Goal: Information Seeking & Learning: Learn about a topic

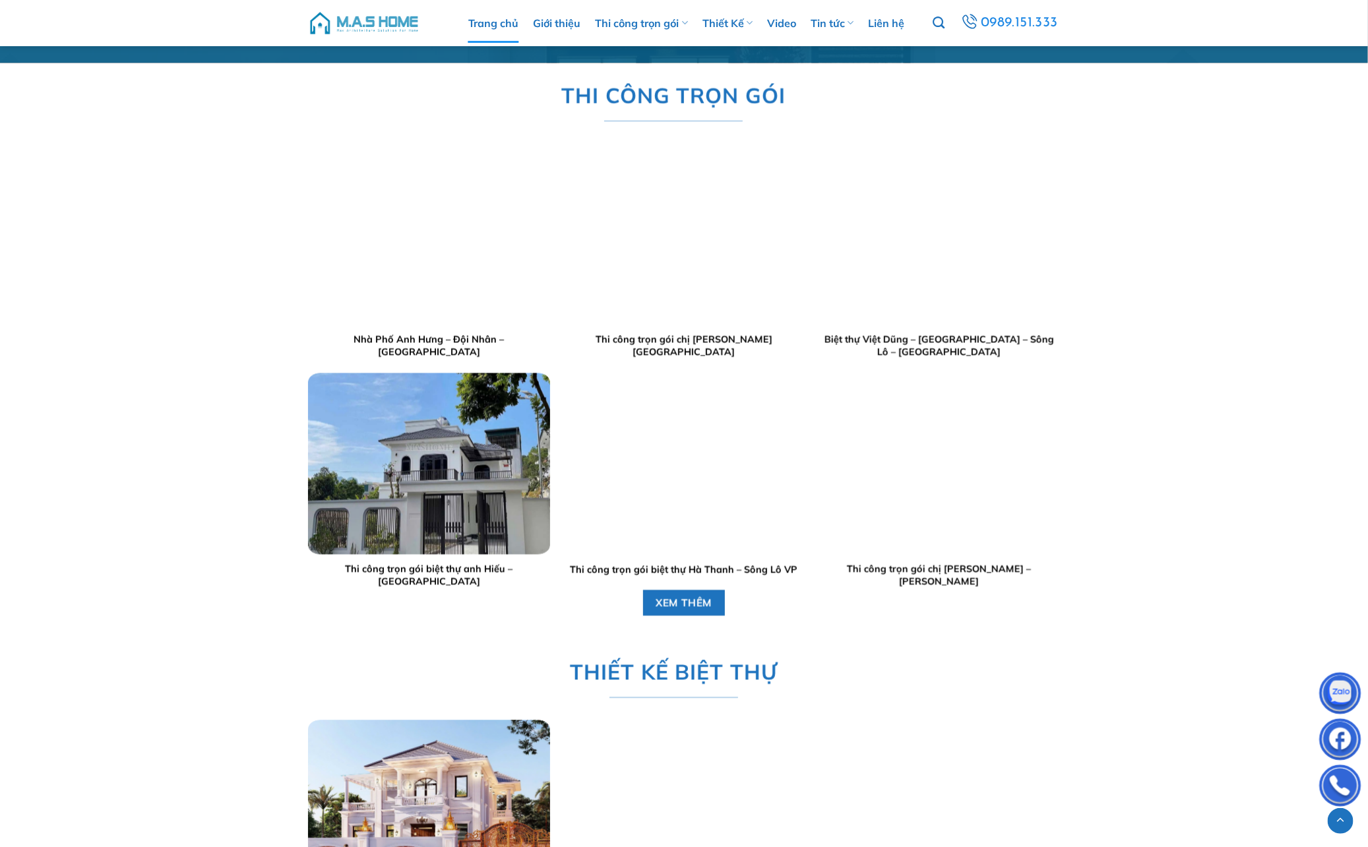
scroll to position [1482, 0]
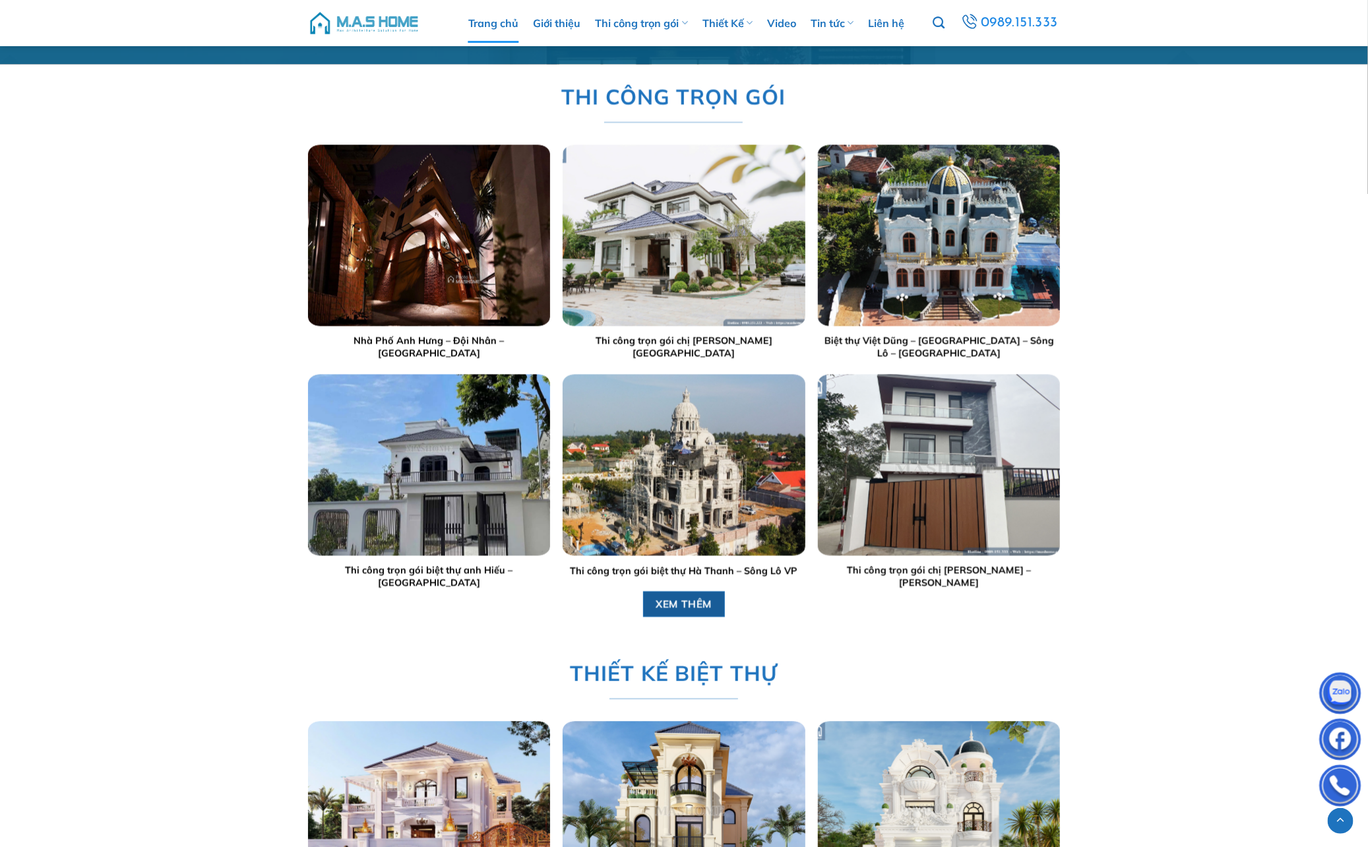
click at [695, 564] on span "XEM THÊM" at bounding box center [683, 603] width 57 height 16
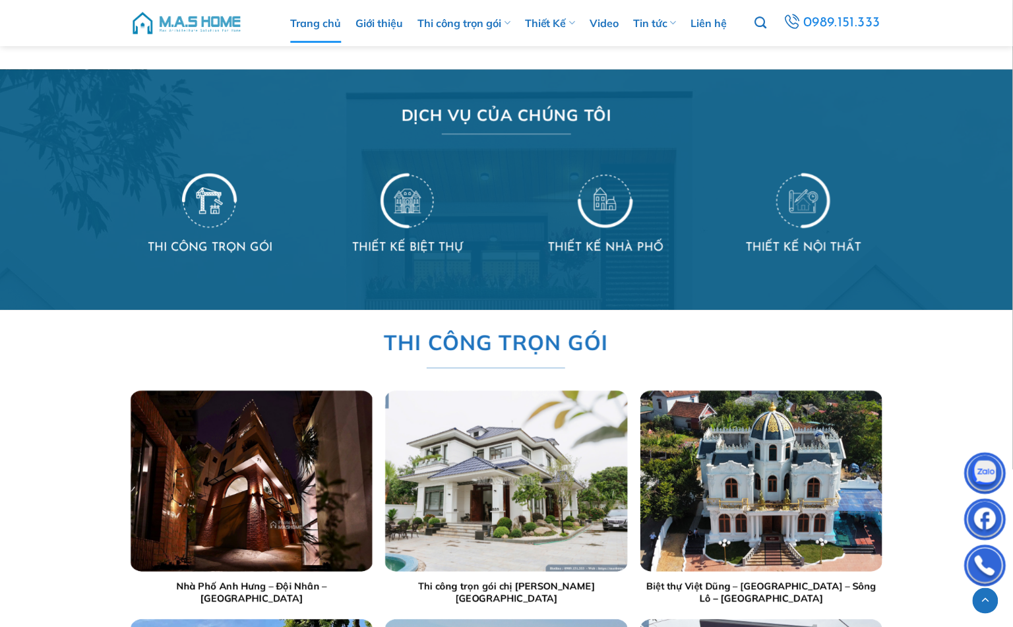
scroll to position [1040, 0]
click at [607, 187] on img at bounding box center [605, 199] width 55 height 57
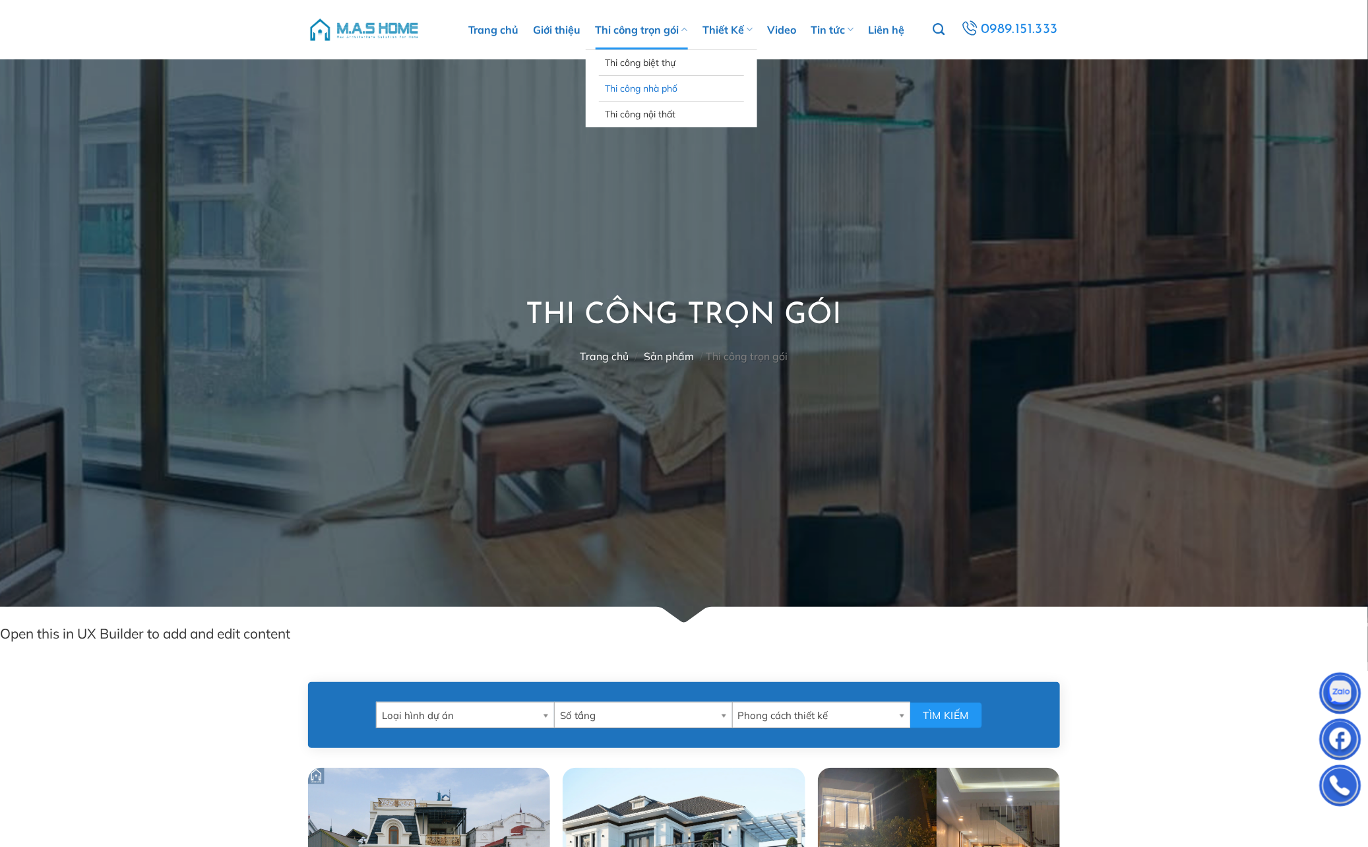
click at [644, 91] on link "Thi công nhà phố" at bounding box center [671, 88] width 132 height 25
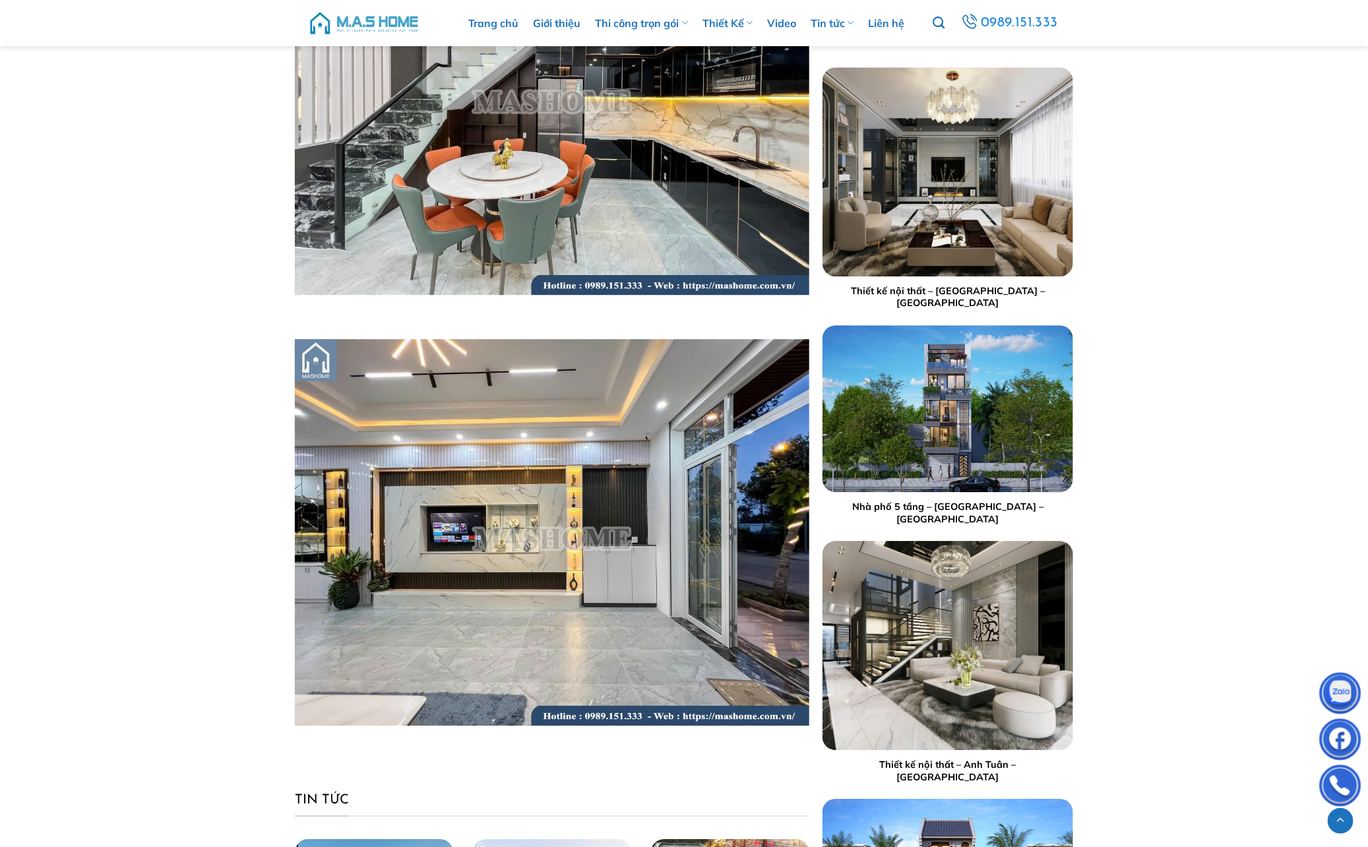
scroll to position [4626, 0]
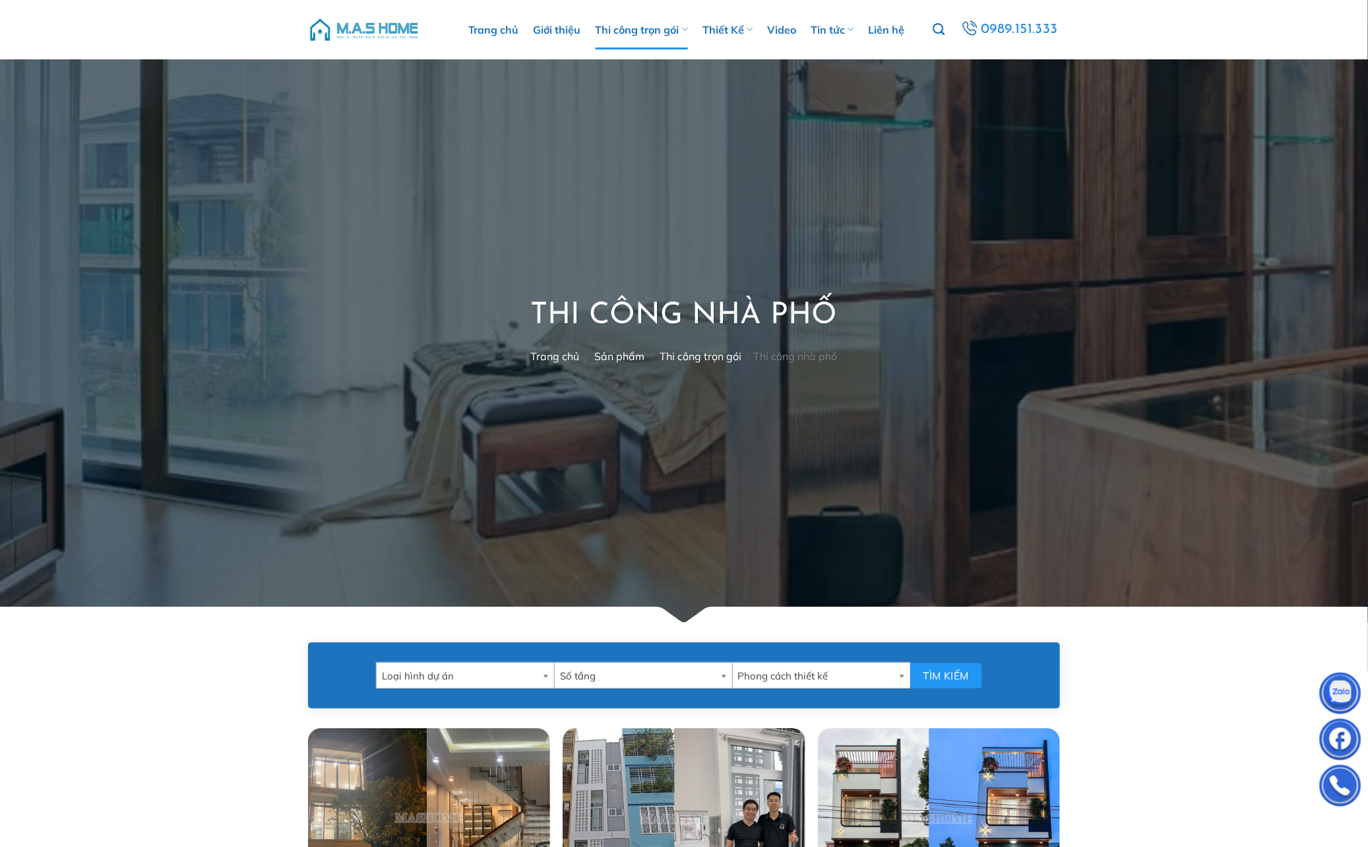
click at [724, 671] on b at bounding box center [726, 675] width 12 height 25
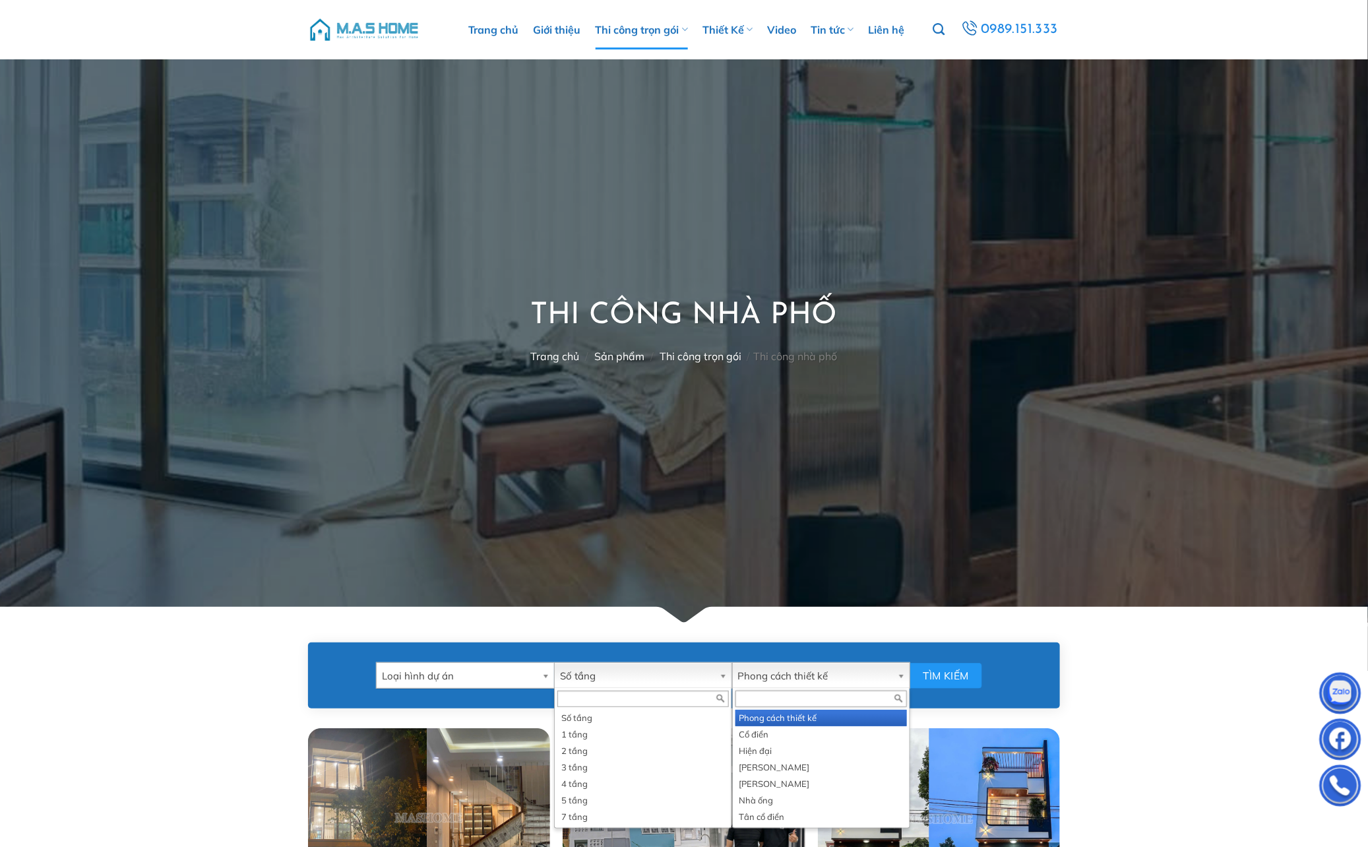
click at [899, 671] on b at bounding box center [903, 675] width 12 height 25
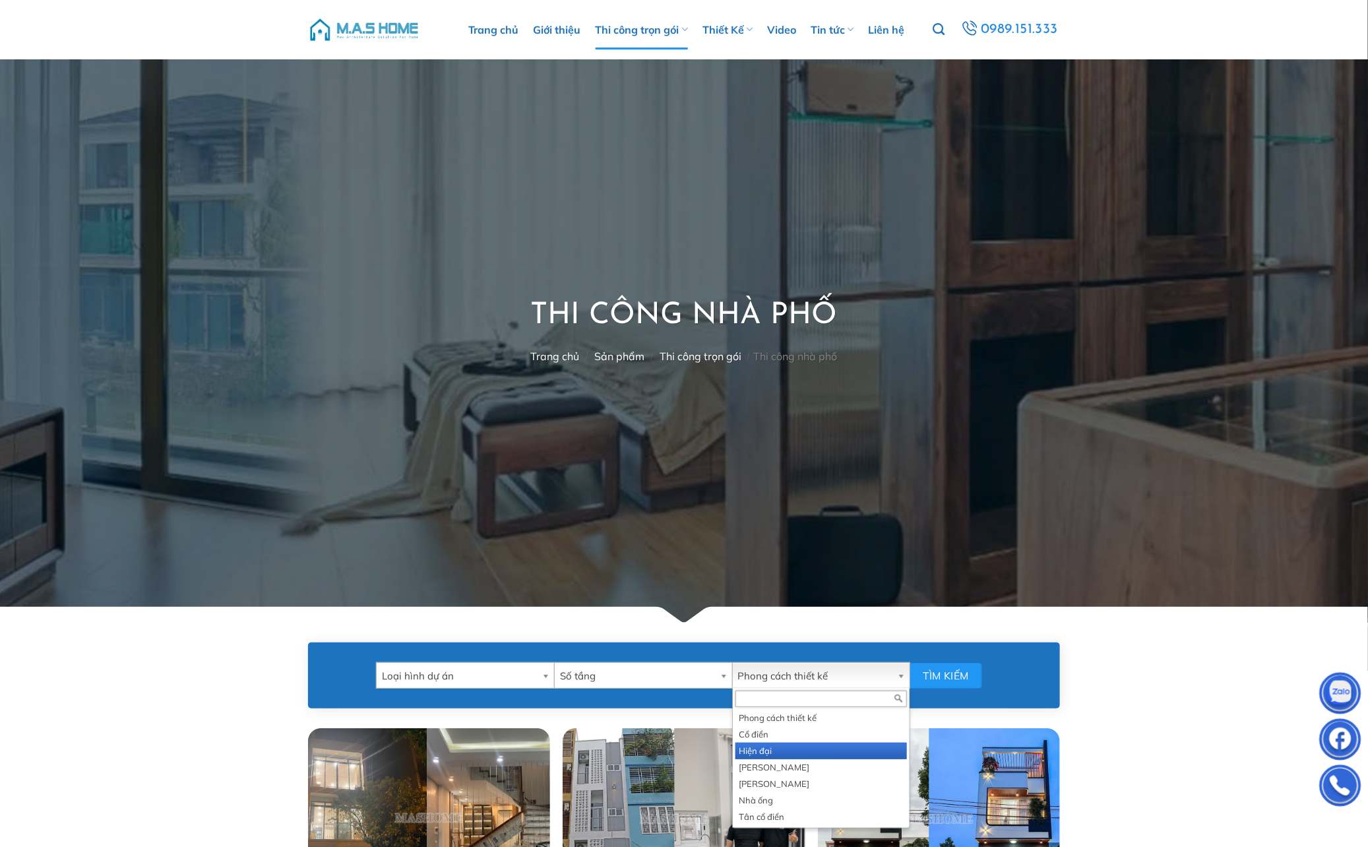
click at [798, 754] on li "Hiện đại" at bounding box center [820, 751] width 171 height 16
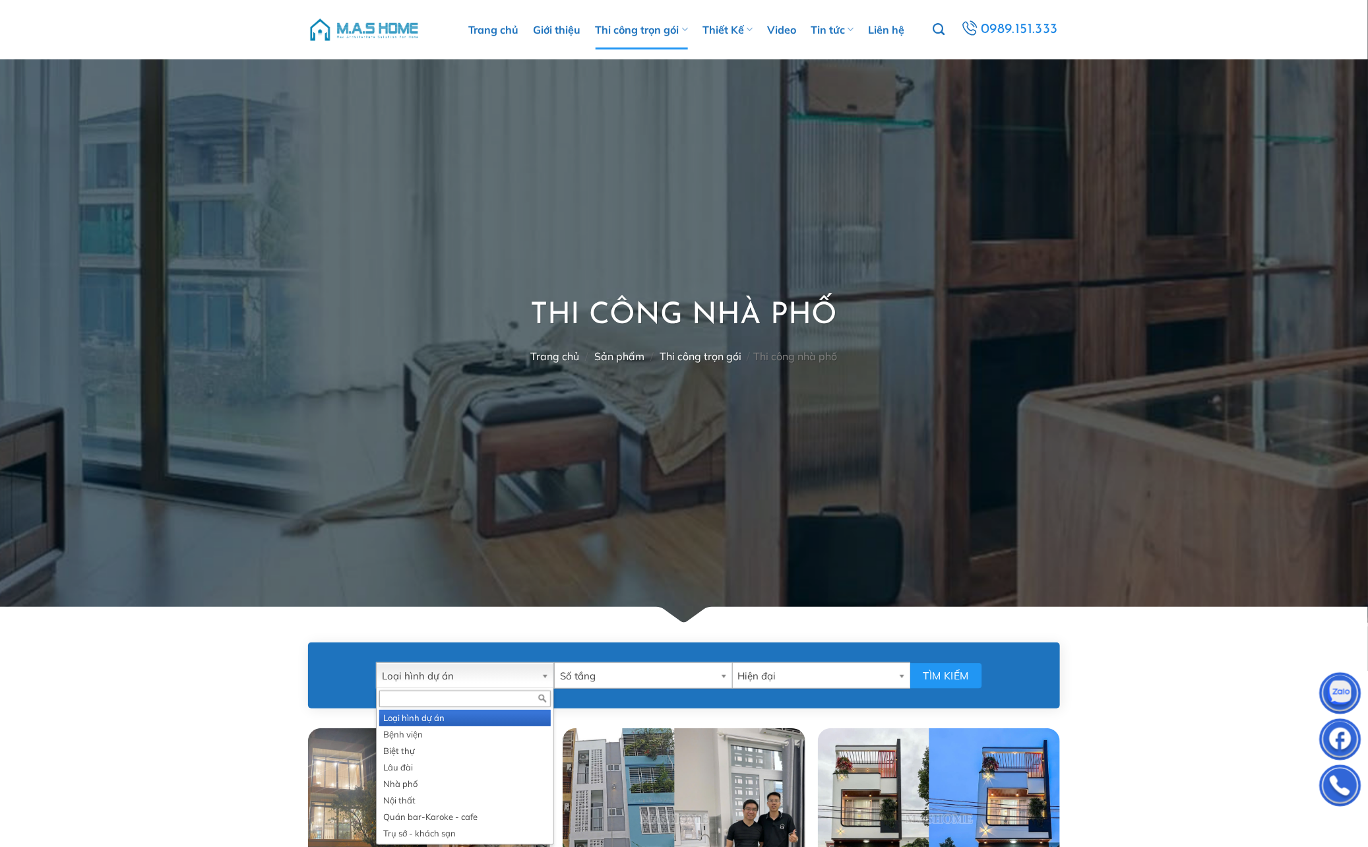
click at [545, 669] on b at bounding box center [547, 675] width 12 height 25
click at [440, 781] on li "Nhà phố" at bounding box center [464, 783] width 171 height 16
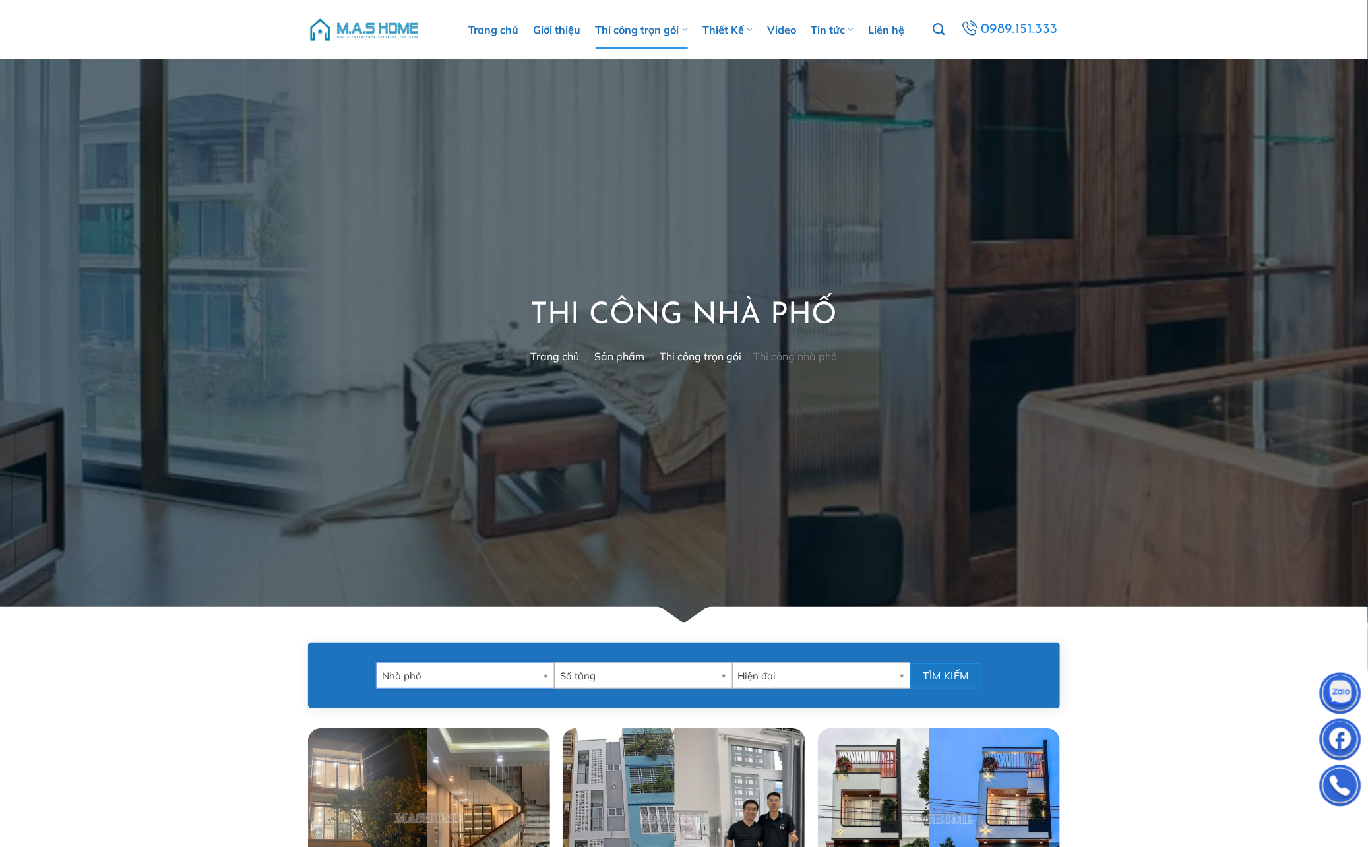
click at [940, 671] on button "Tìm kiếm" at bounding box center [946, 676] width 72 height 26
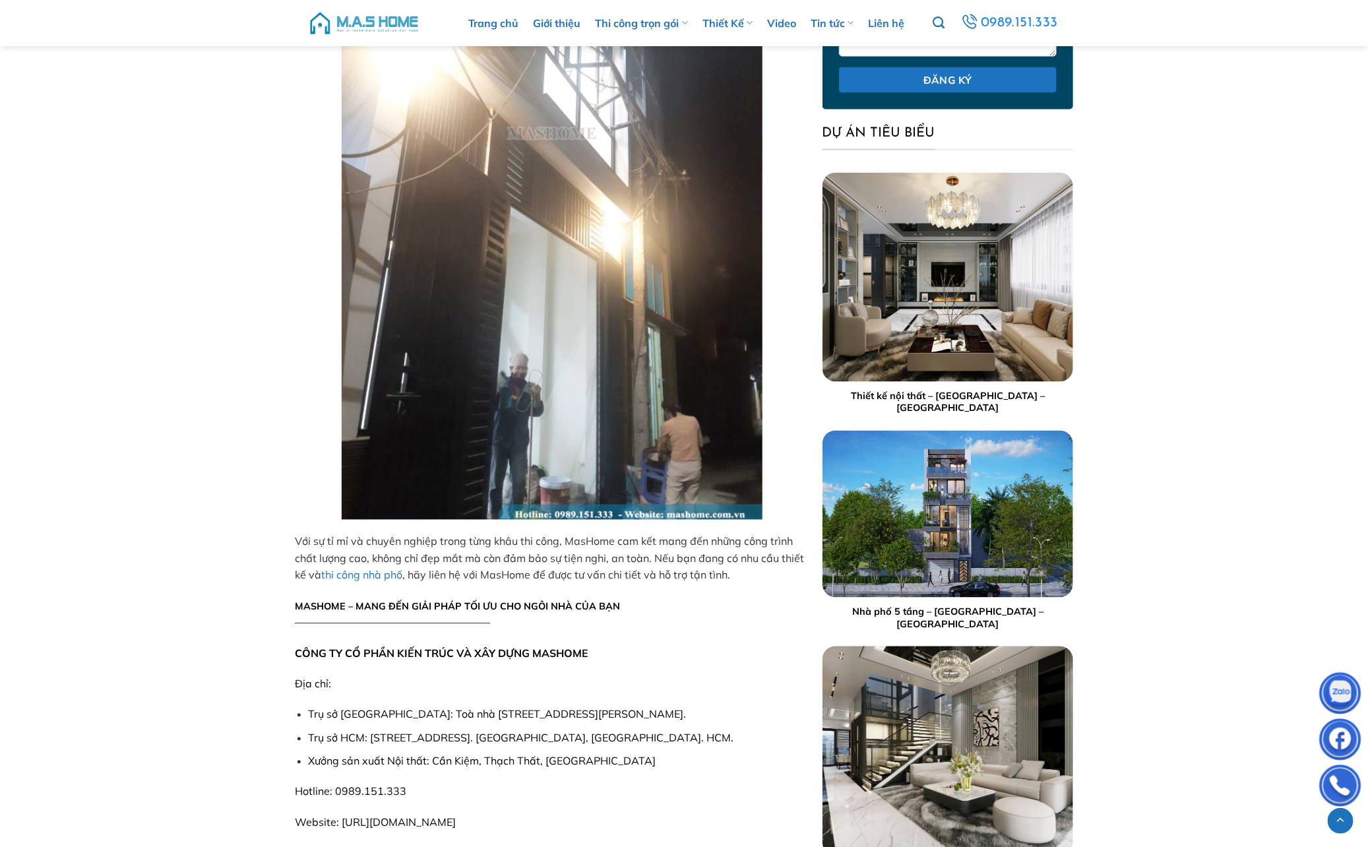
scroll to position [6833, 0]
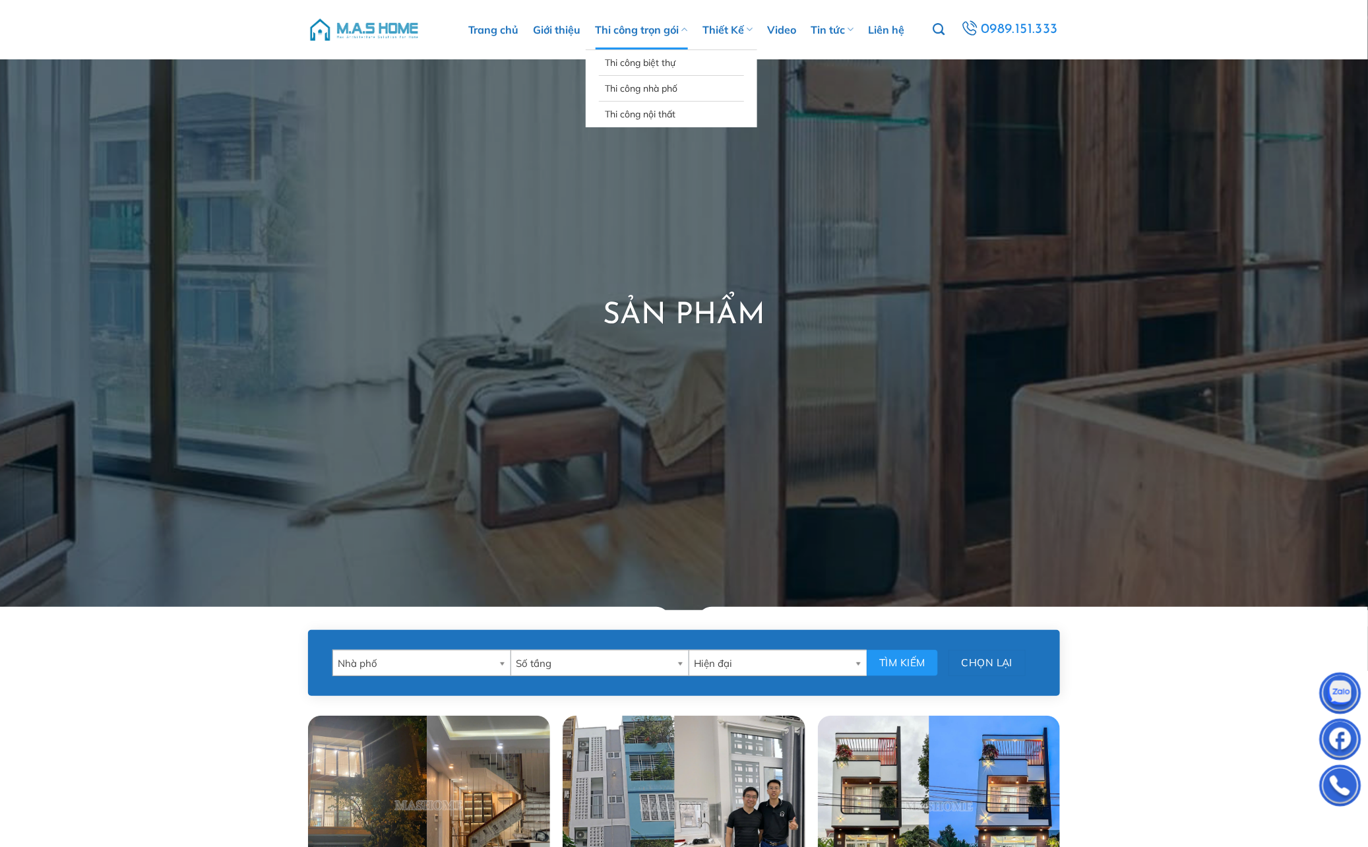
click at [645, 36] on link "Thi công trọn gói" at bounding box center [641, 30] width 92 height 40
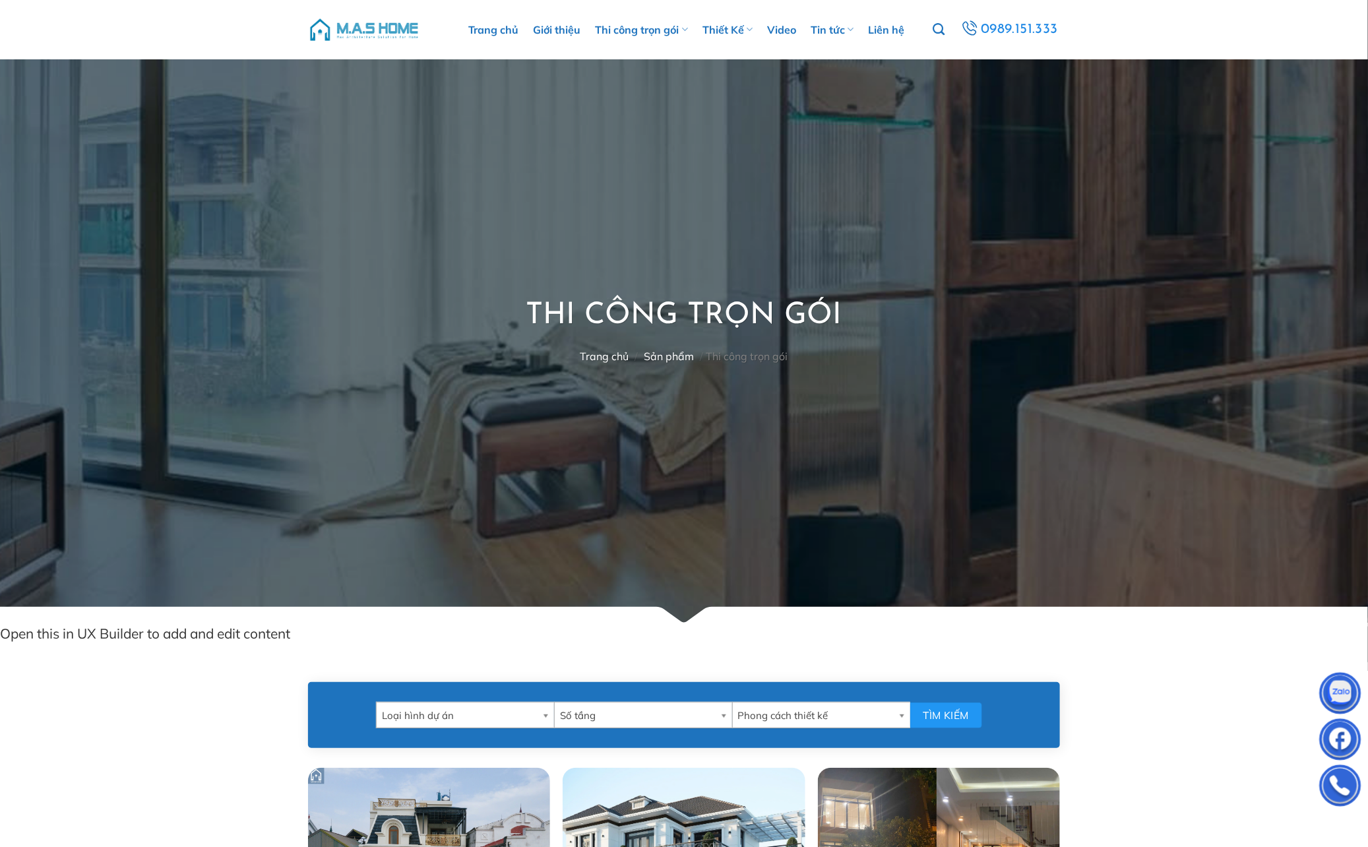
click at [463, 24] on ul "Trang chủ Giới thiệu Thi công trọn gói Thi công biệt thự Thi công nhà phố Thi c…" at bounding box center [686, 30] width 493 height 40
click at [487, 32] on link "Trang chủ" at bounding box center [493, 30] width 51 height 40
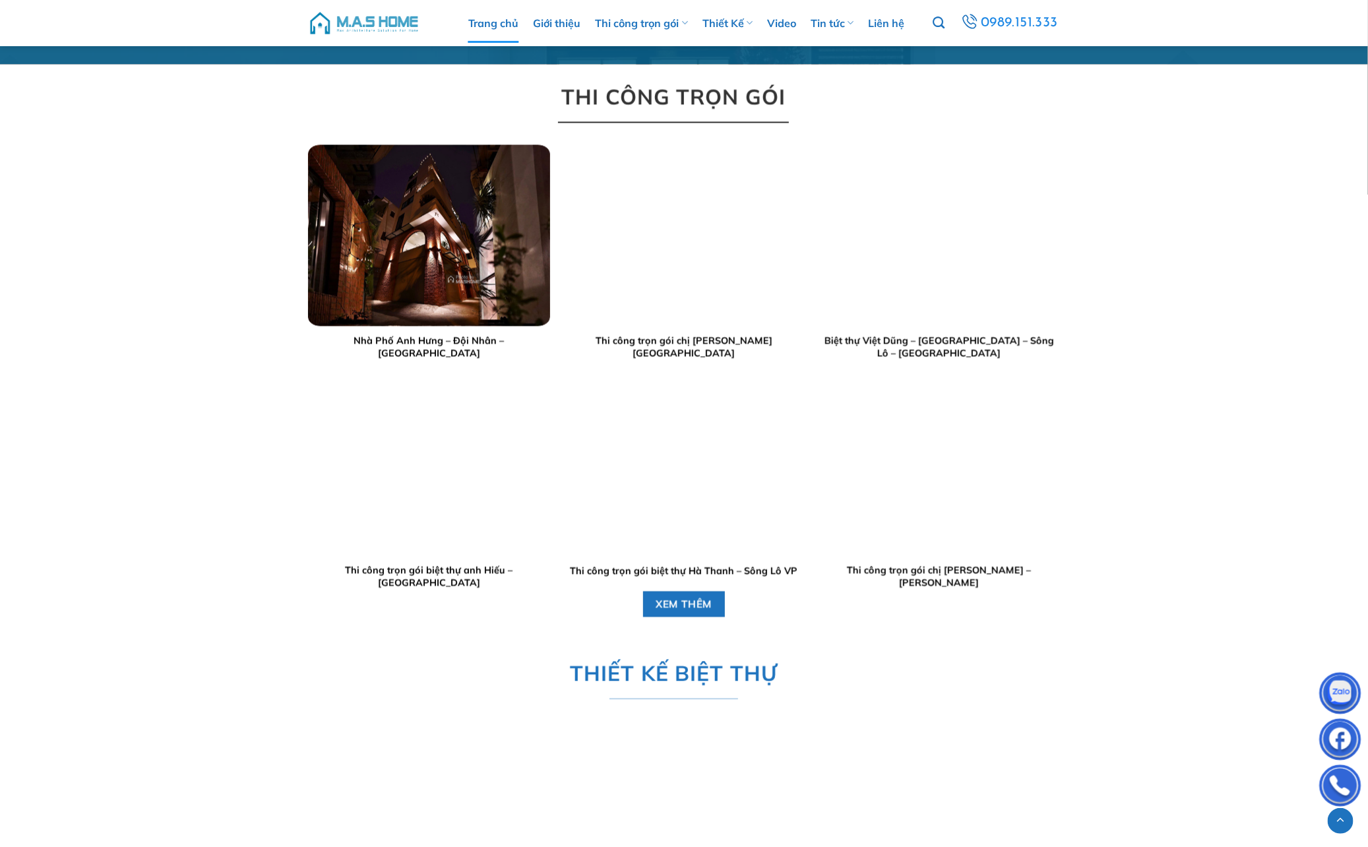
scroll to position [1284, 0]
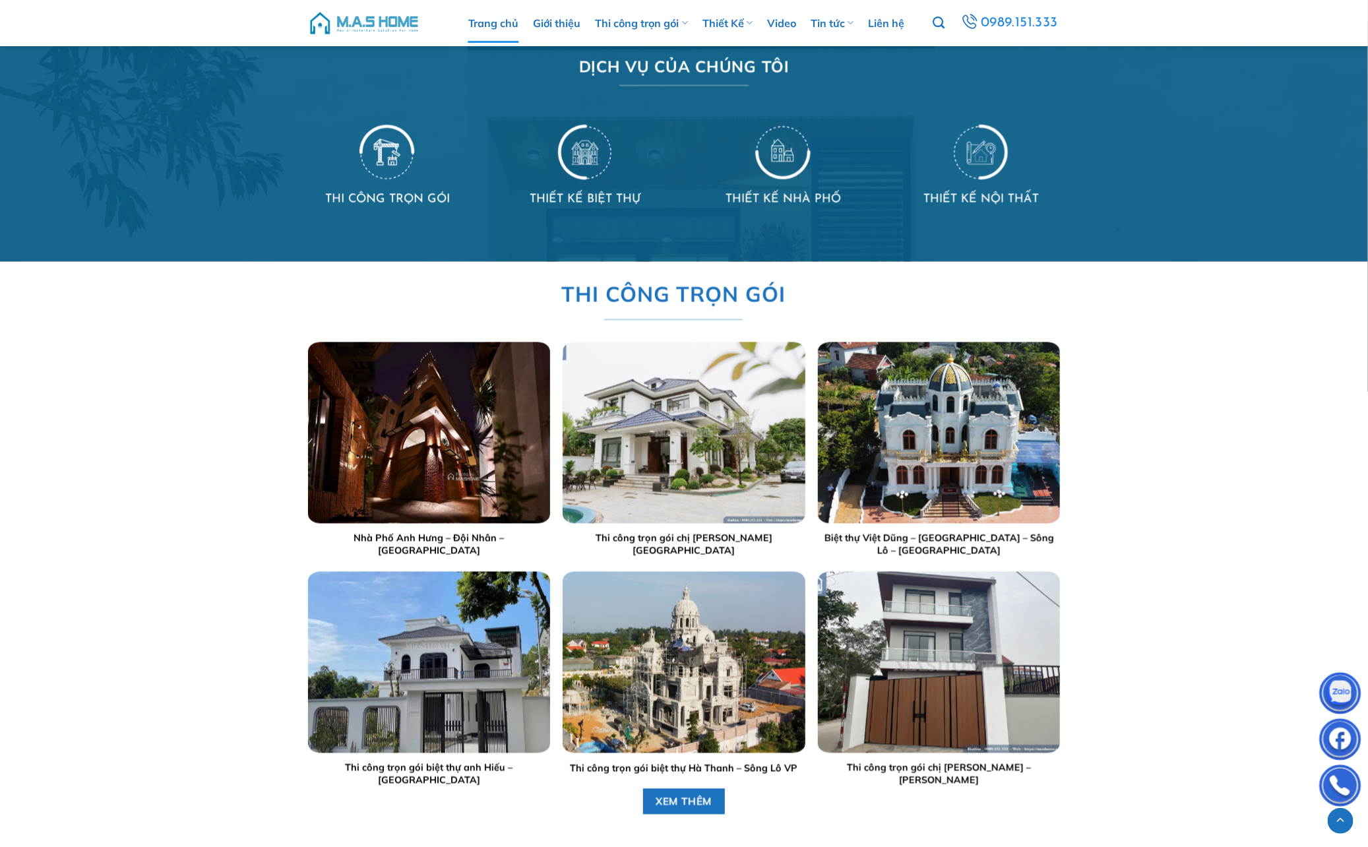
click at [774, 129] on img at bounding box center [782, 151] width 55 height 57
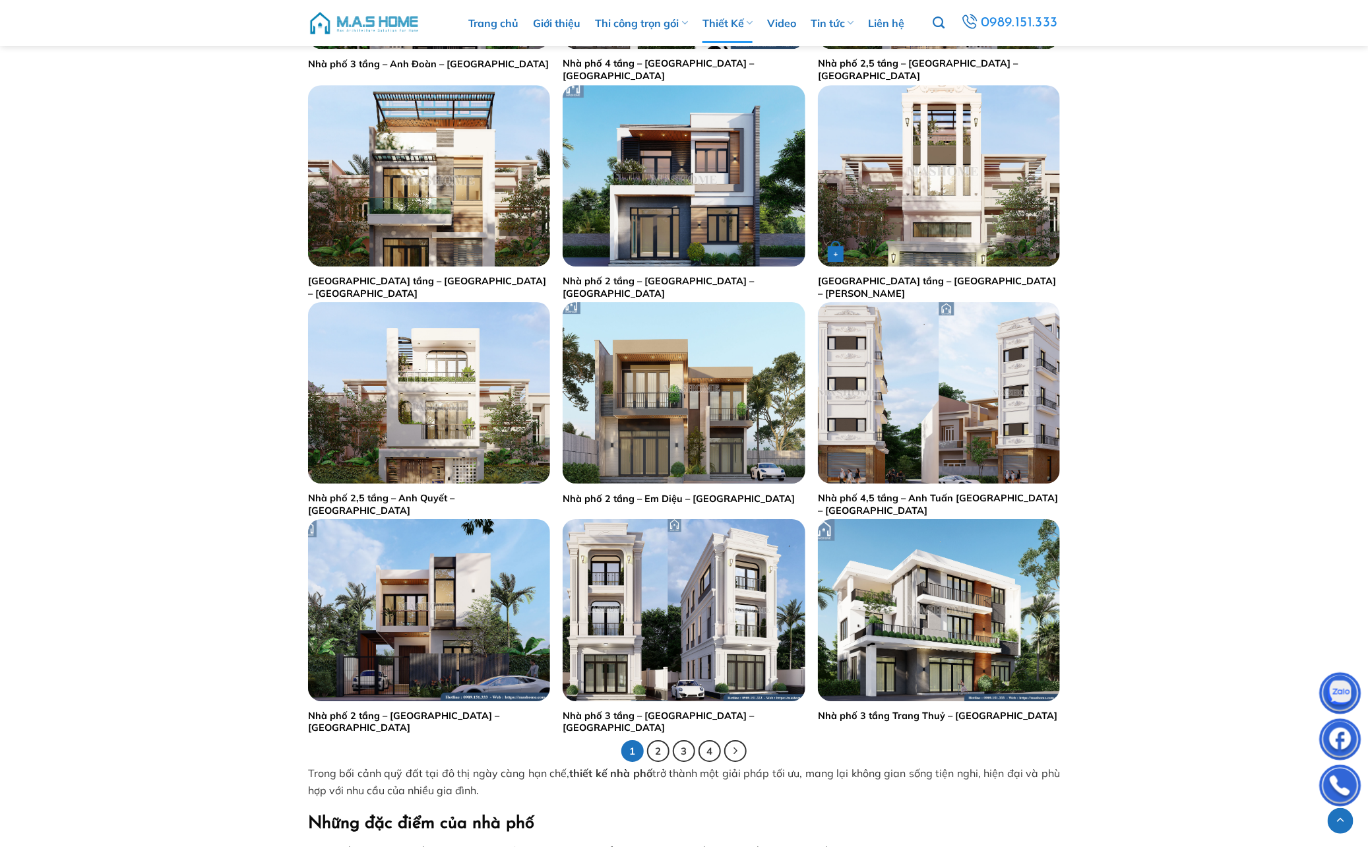
scroll to position [2275, 0]
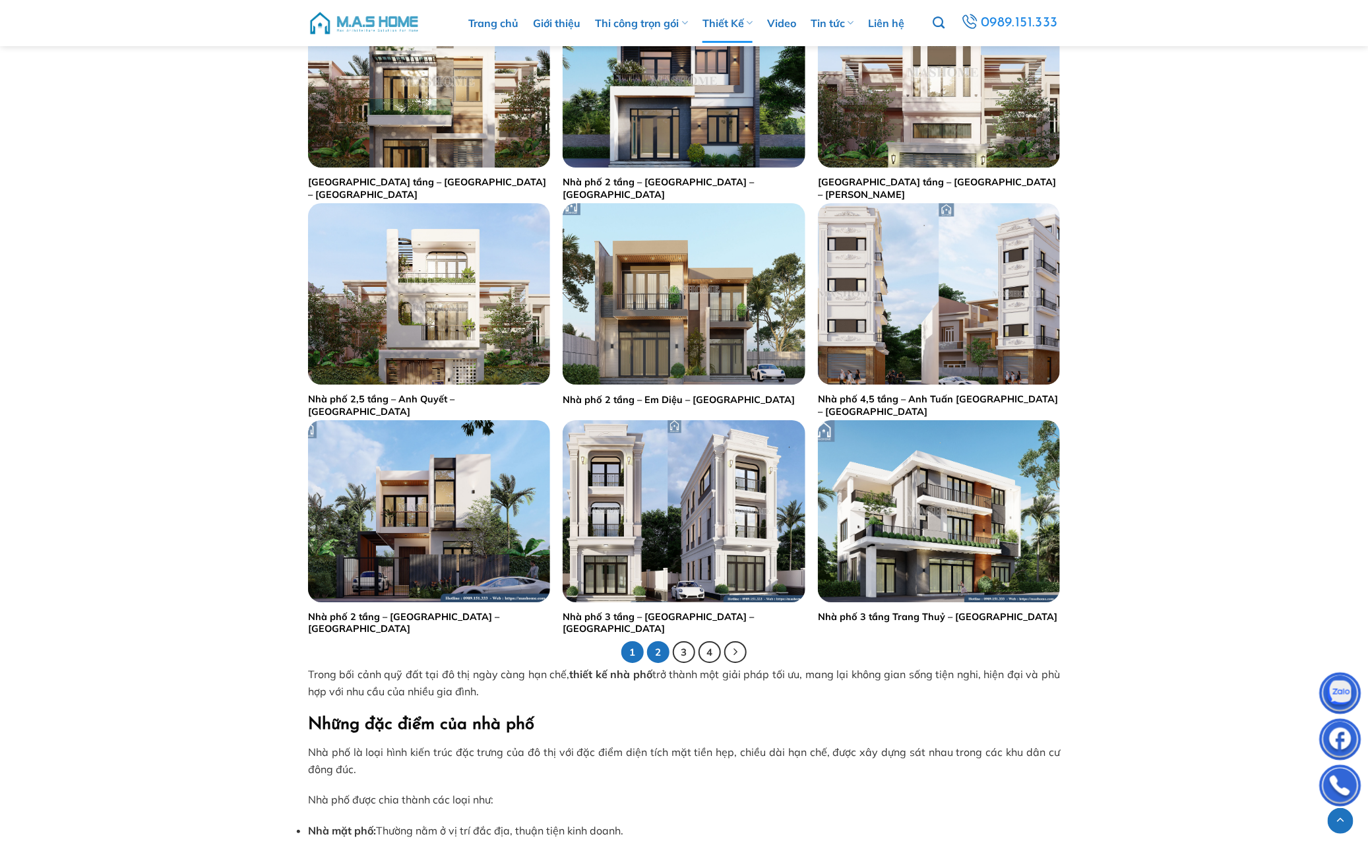
click at [655, 653] on link "2" at bounding box center [658, 652] width 22 height 22
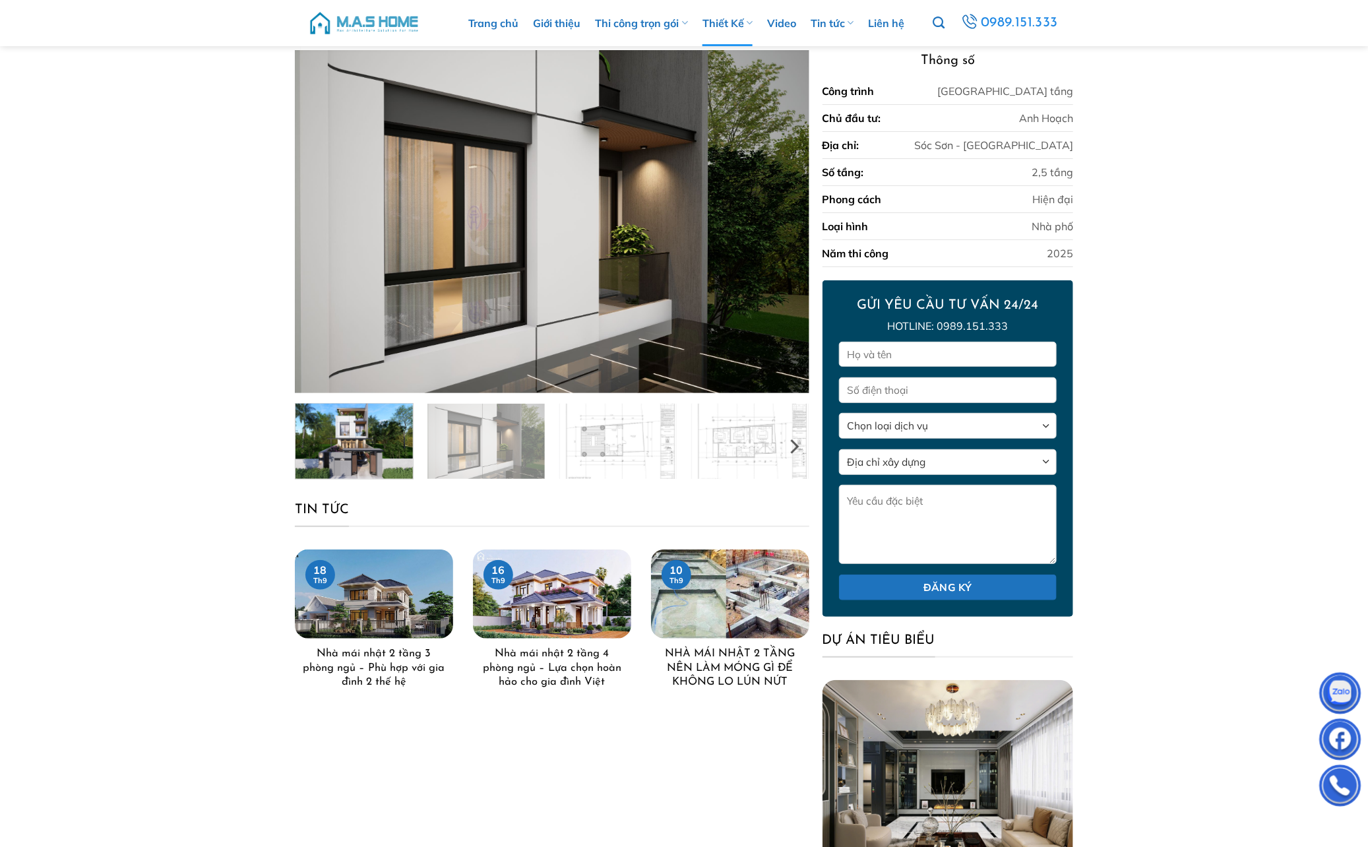
scroll to position [99, 0]
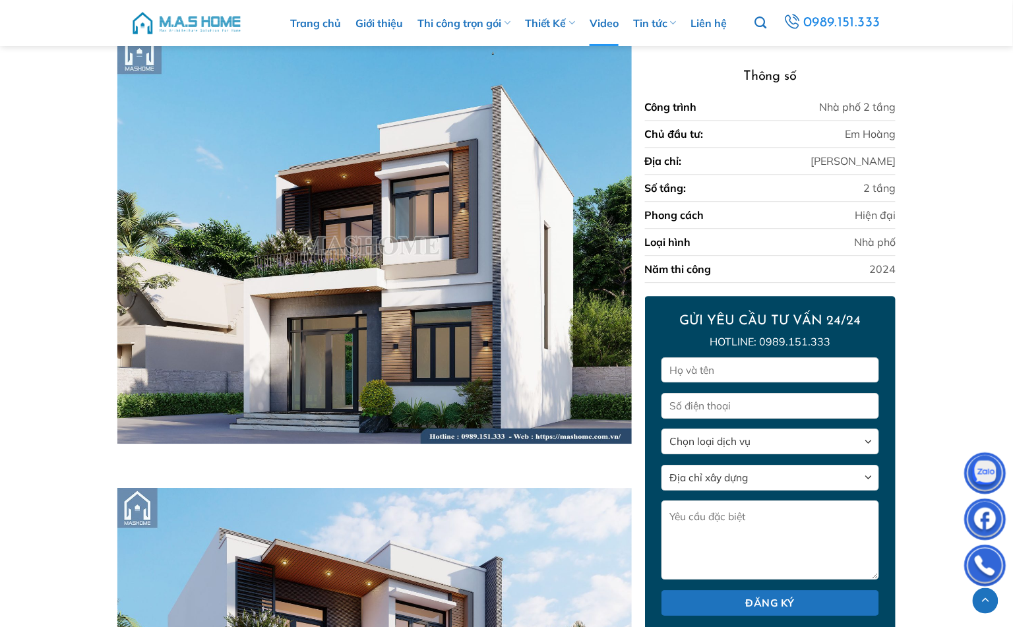
scroll to position [1024, 0]
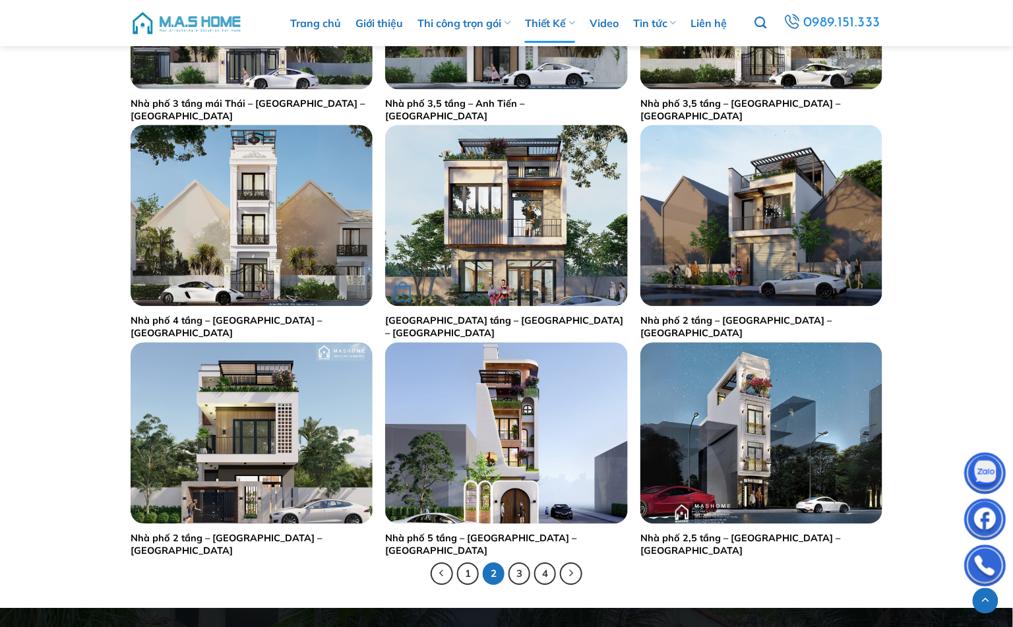
scroll to position [2421, 0]
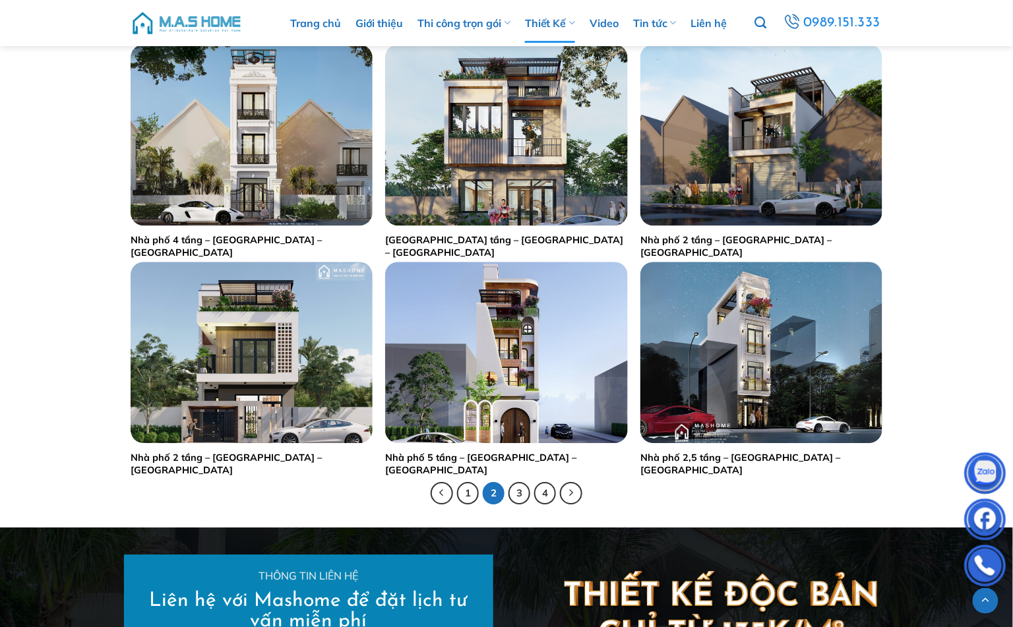
drag, startPoint x: 32, startPoint y: 251, endPoint x: 38, endPoint y: 251, distance: 6.6
click at [523, 496] on link "3" at bounding box center [519, 493] width 22 height 22
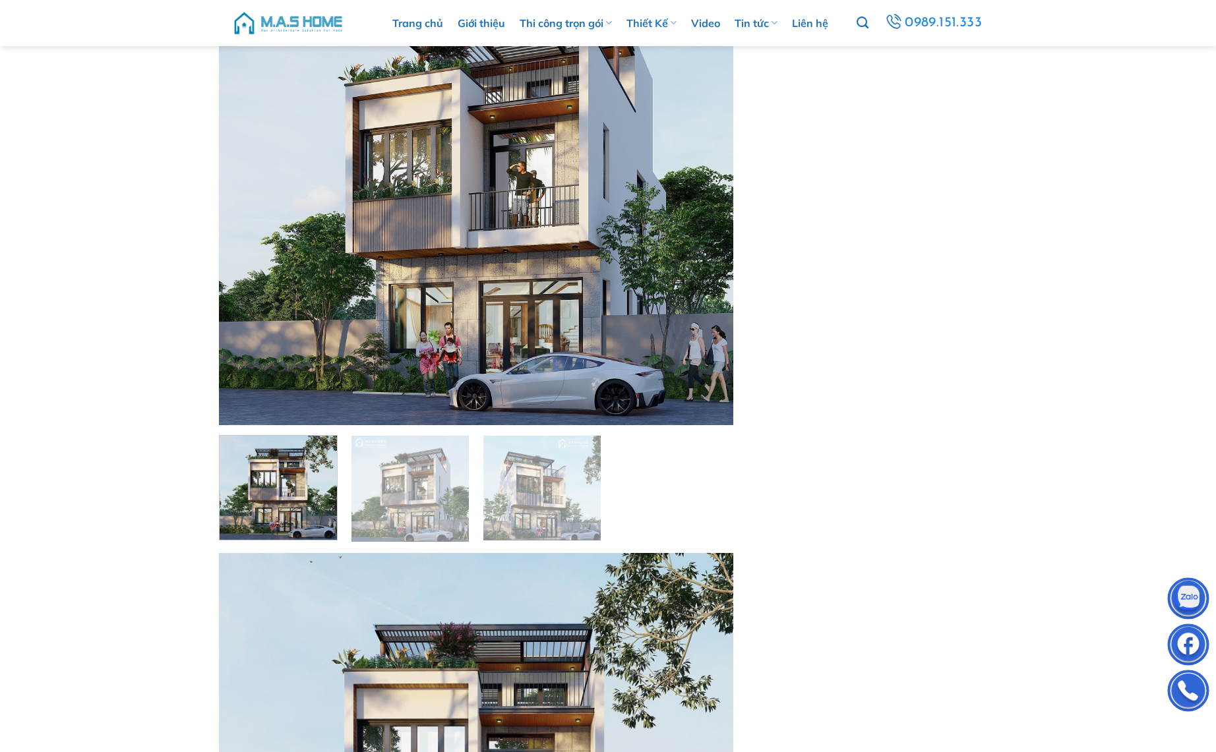
scroll to position [165, 0]
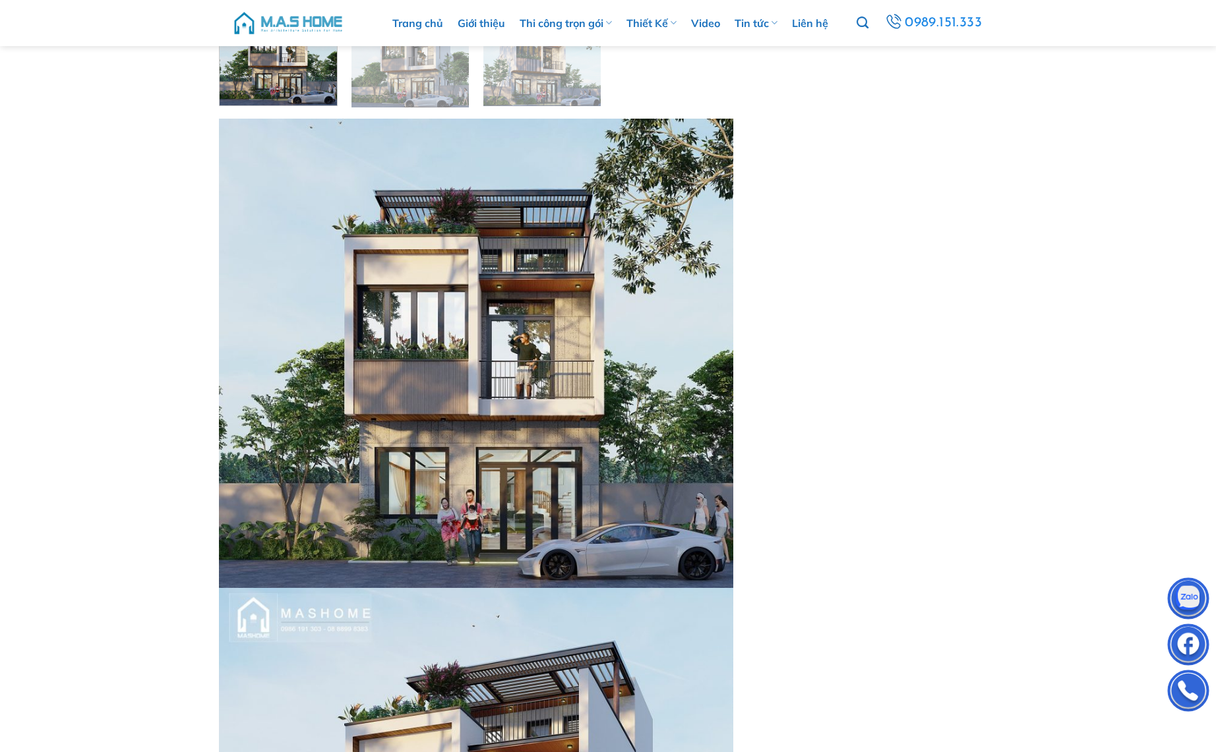
scroll to position [605, 0]
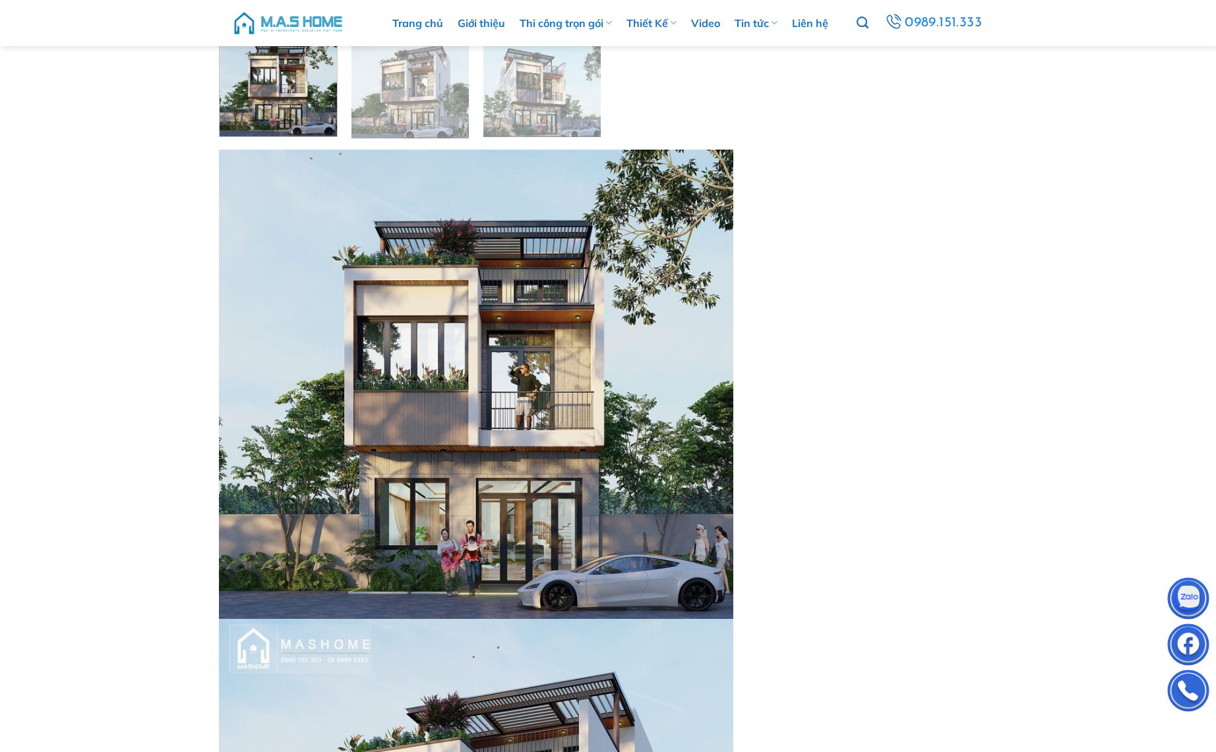
drag, startPoint x: 1108, startPoint y: 594, endPoint x: 972, endPoint y: 545, distance: 145.2
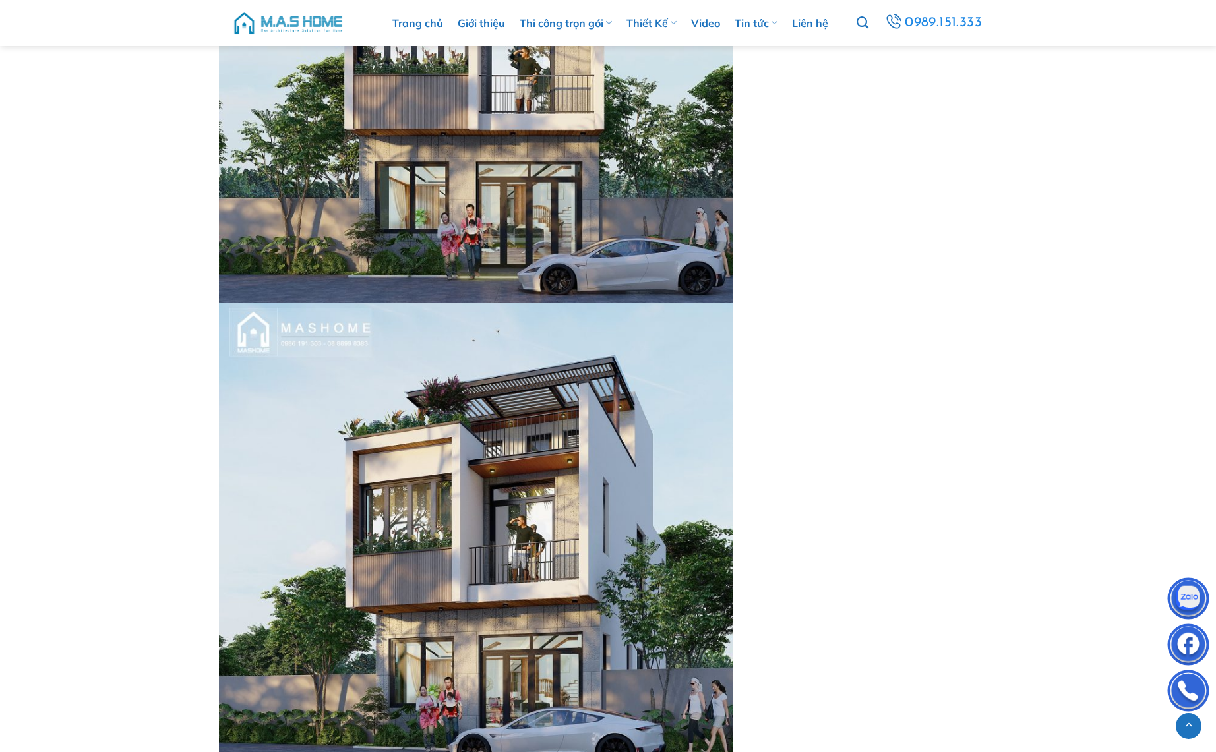
scroll to position [1045, 0]
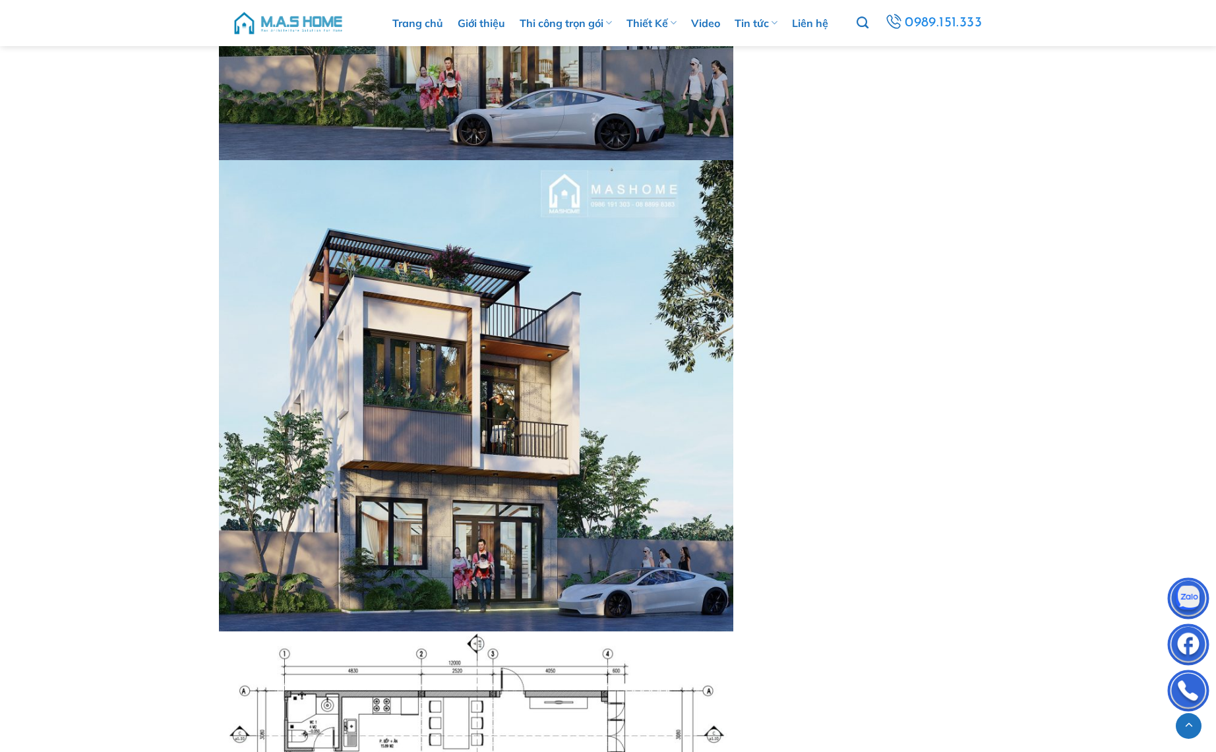
scroll to position [1572, 0]
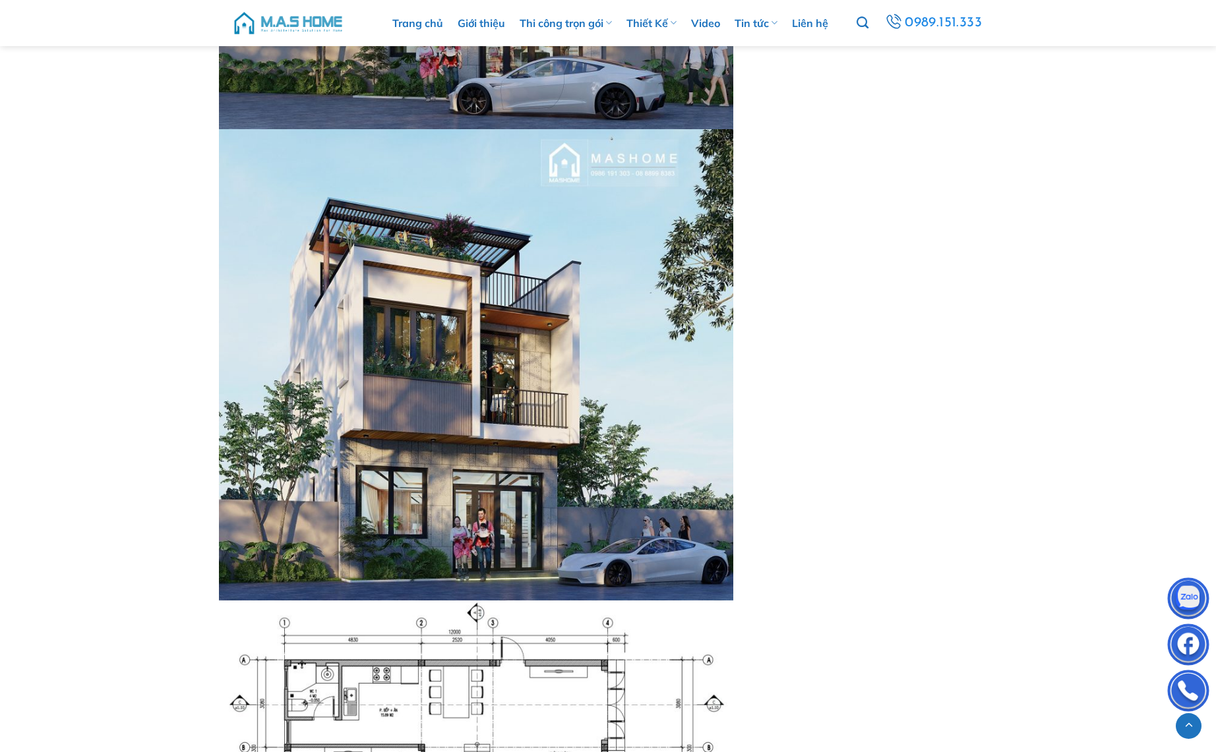
click at [865, 632] on div "Mô tả Mô tả Sản phẩm tương tự + Thiết kế nhà phố anh Sinh – Nam Định + Nhà phố …" at bounding box center [607, 392] width 791 height 3629
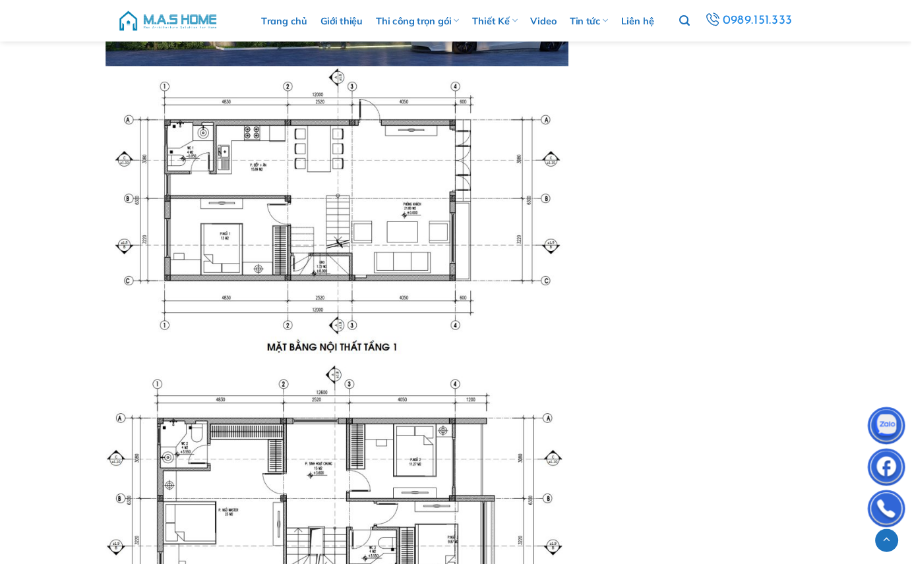
scroll to position [2099, 0]
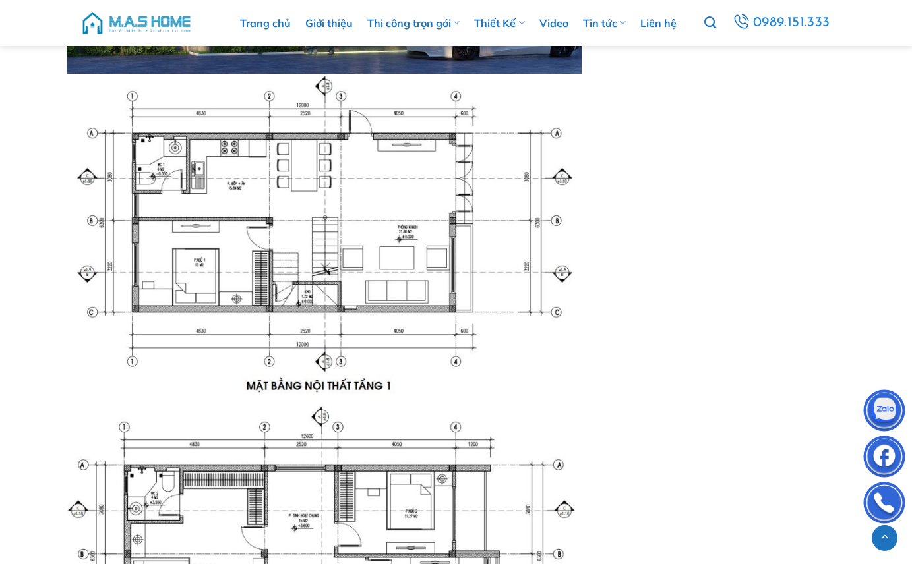
drag, startPoint x: 642, startPoint y: 359, endPoint x: 682, endPoint y: 390, distance: 50.4
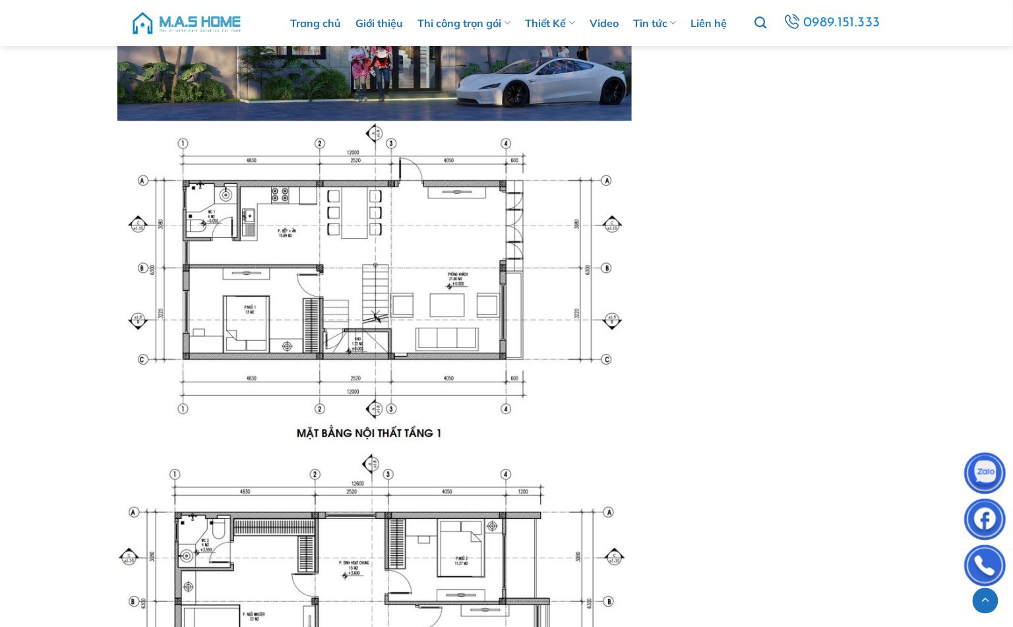
scroll to position [2026, 0]
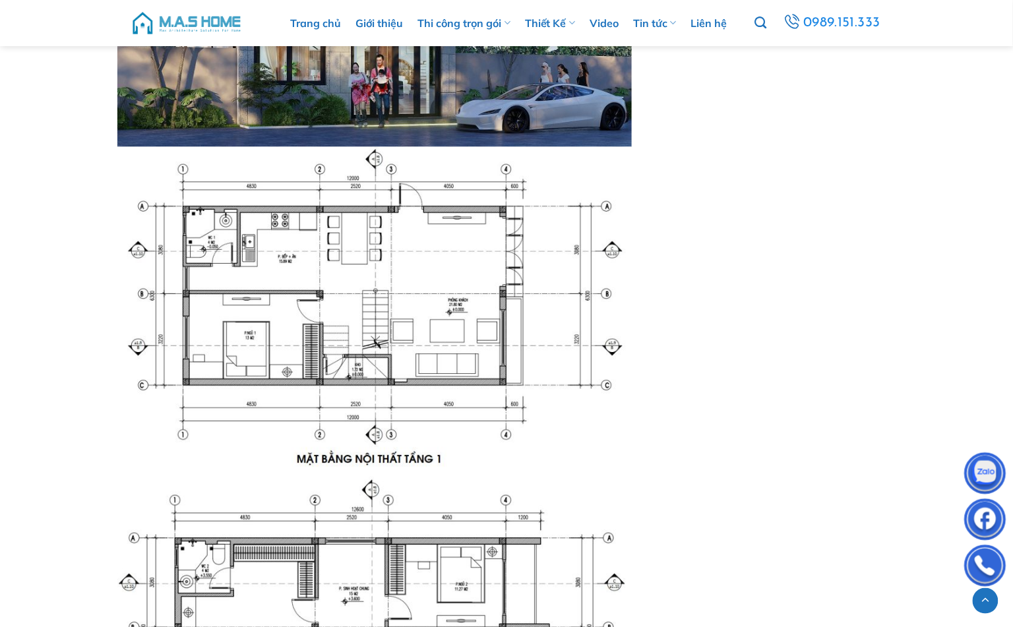
drag, startPoint x: 810, startPoint y: 508, endPoint x: 757, endPoint y: 506, distance: 52.8
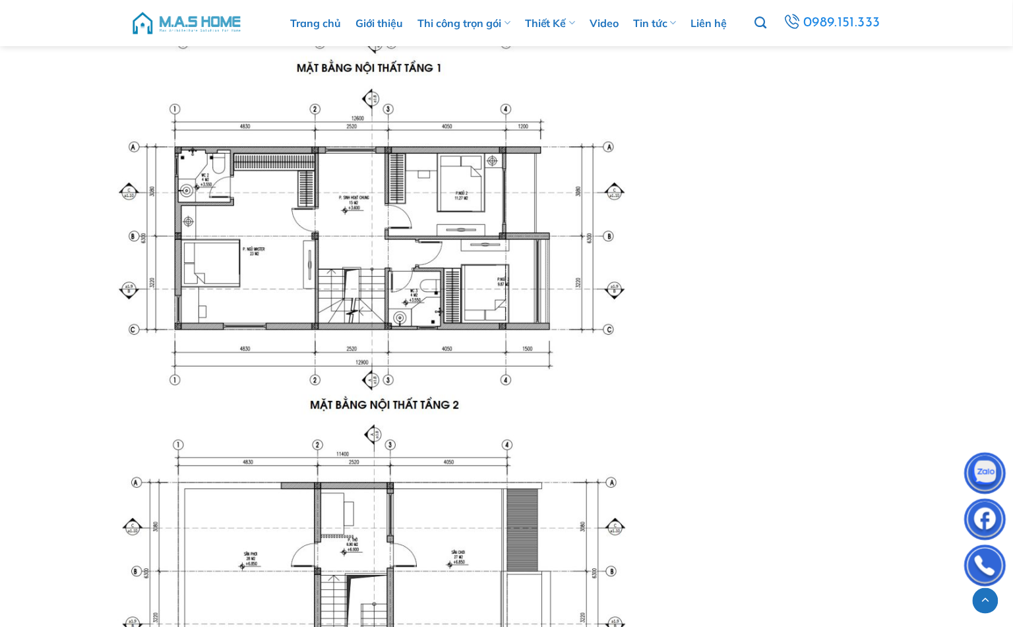
scroll to position [2392, 0]
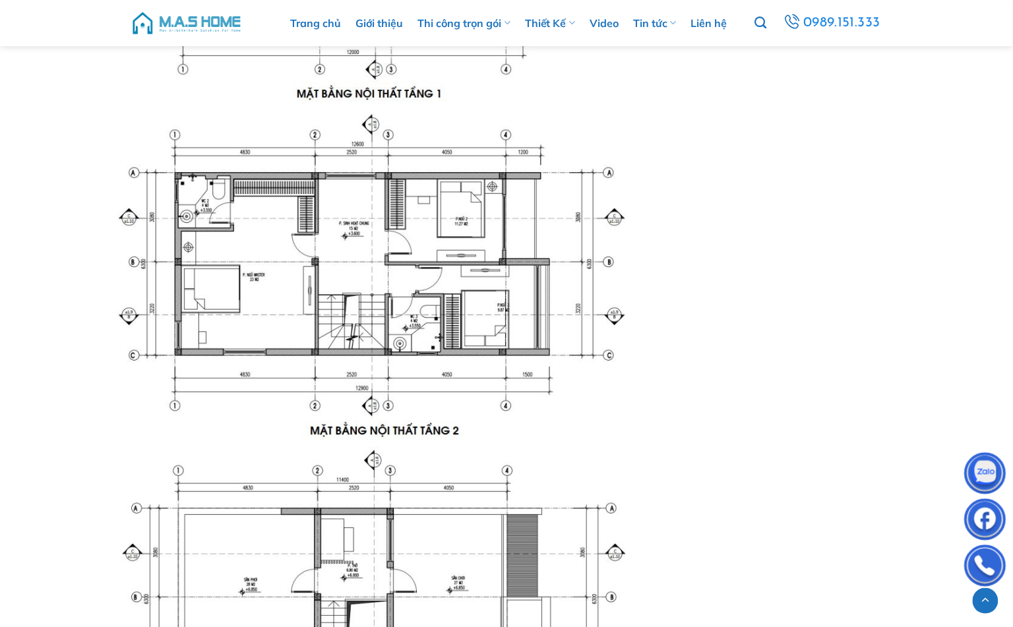
drag, startPoint x: 854, startPoint y: 471, endPoint x: 793, endPoint y: 462, distance: 62.0
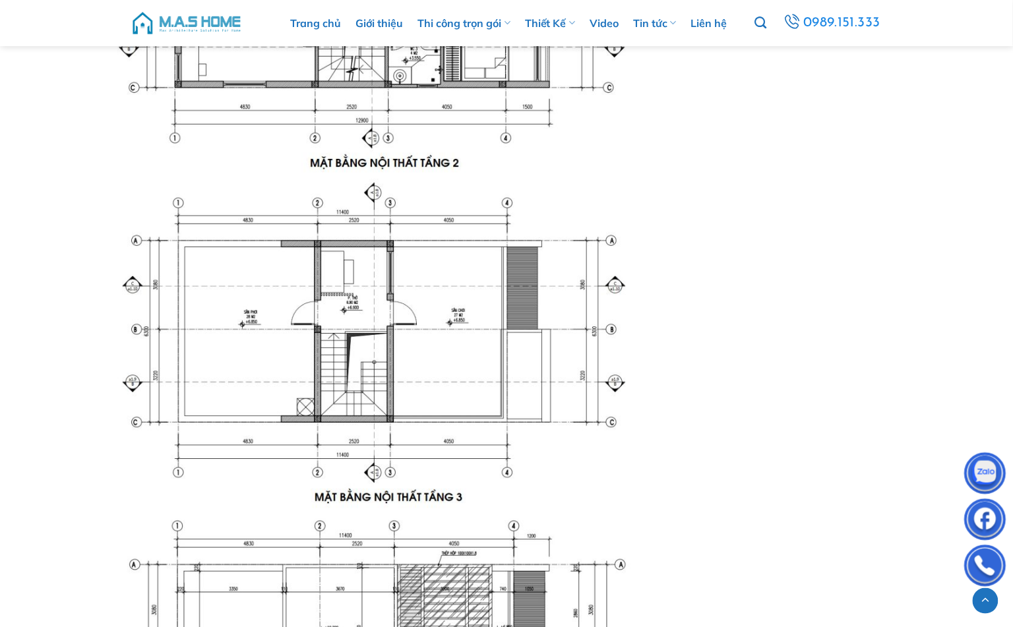
scroll to position [2685, 0]
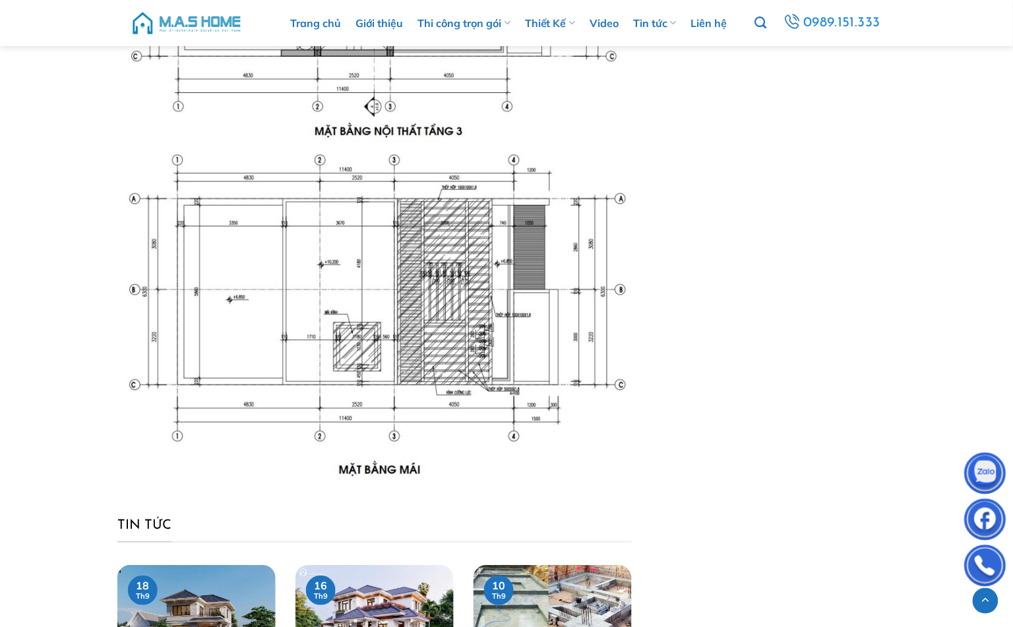
scroll to position [3051, 0]
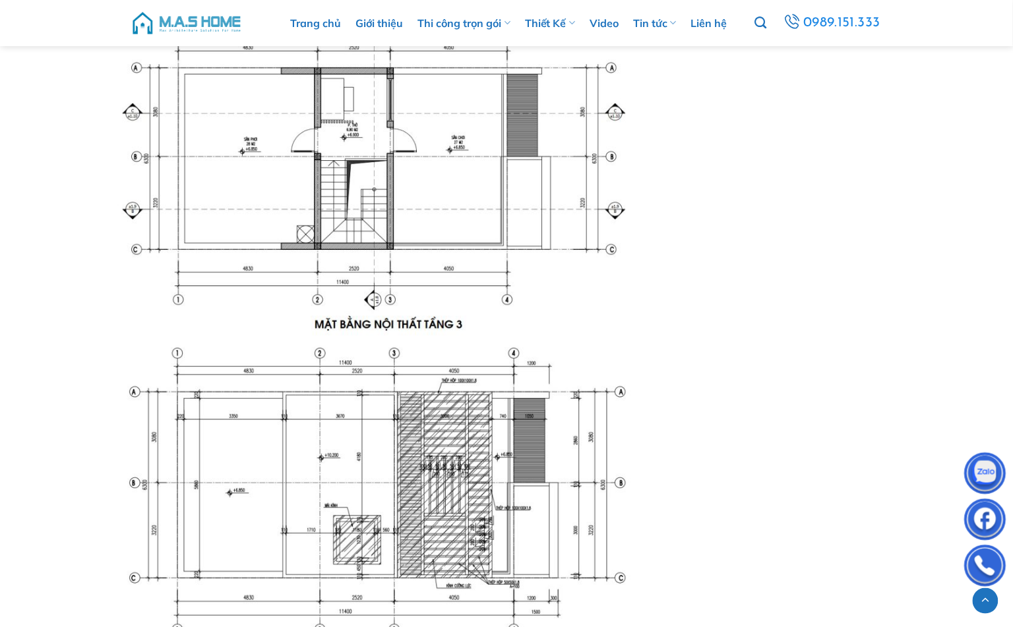
scroll to position [2832, 0]
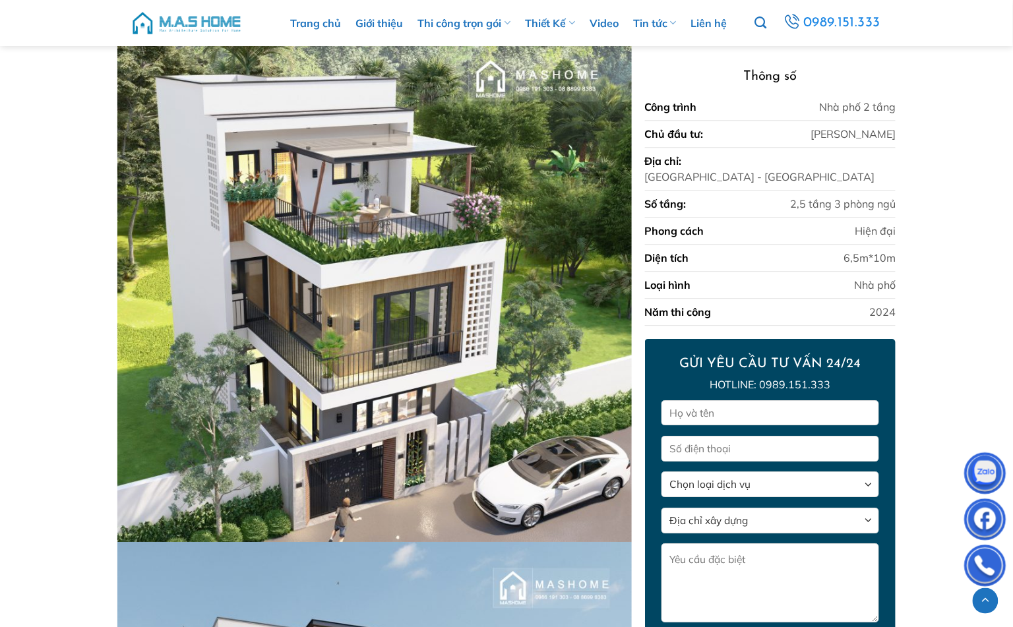
scroll to position [1004, 0]
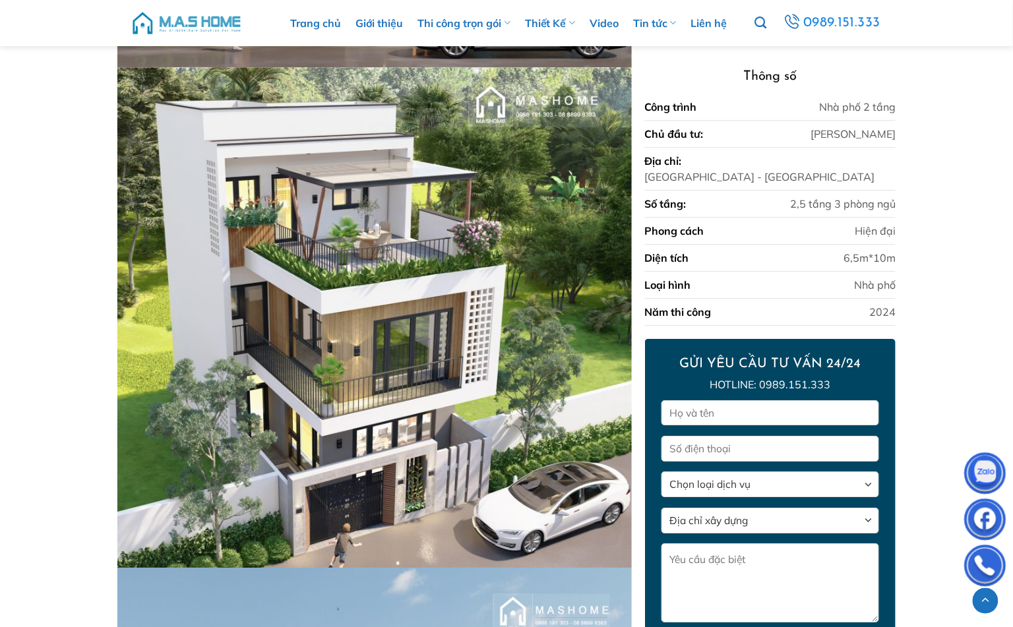
click at [257, 183] on img at bounding box center [374, 317] width 514 height 500
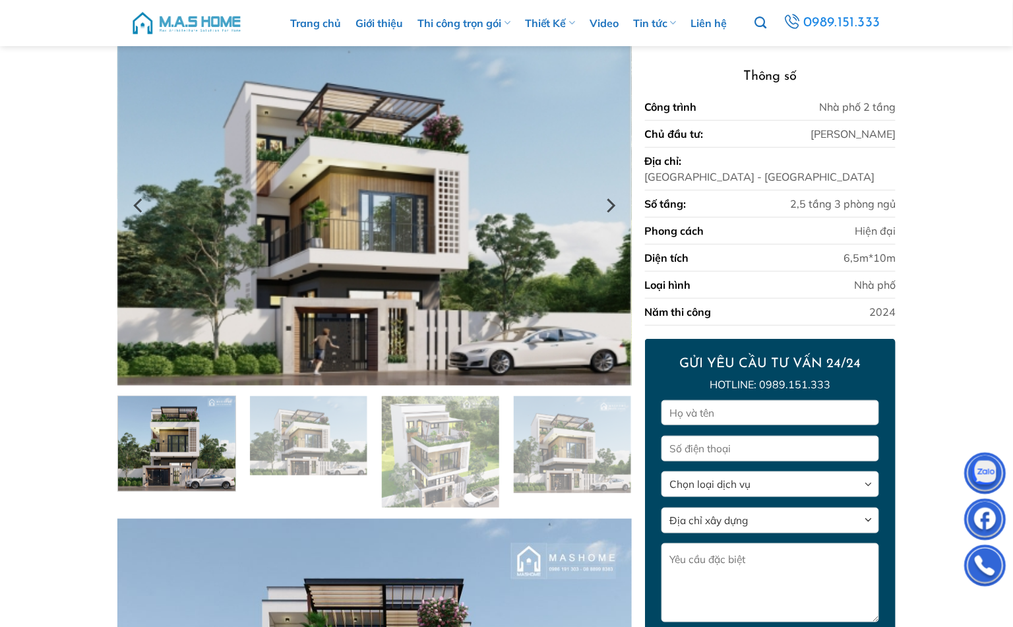
scroll to position [51, 0]
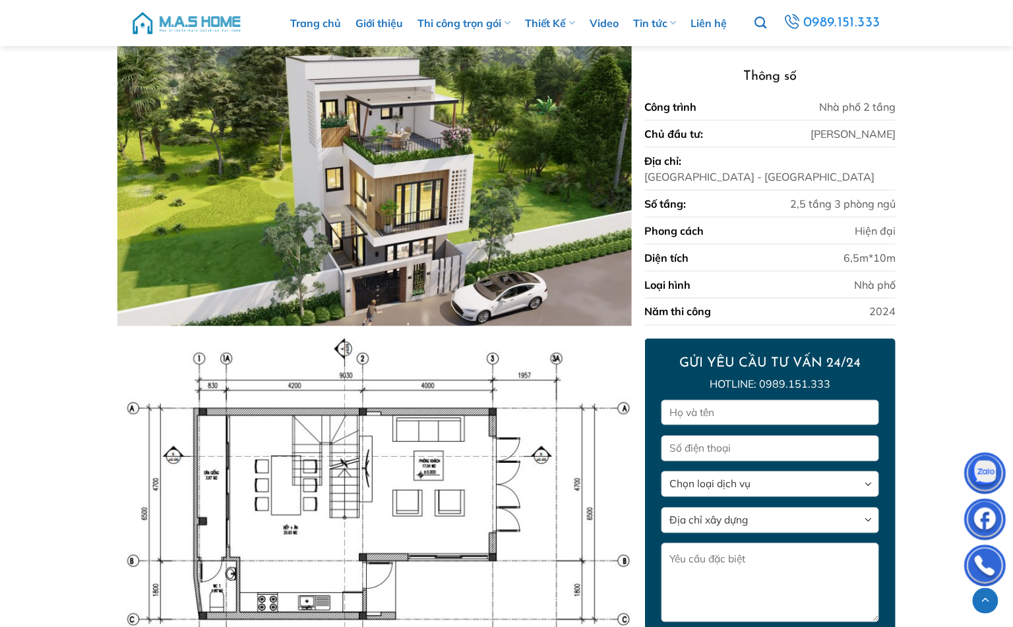
scroll to position [2176, 0]
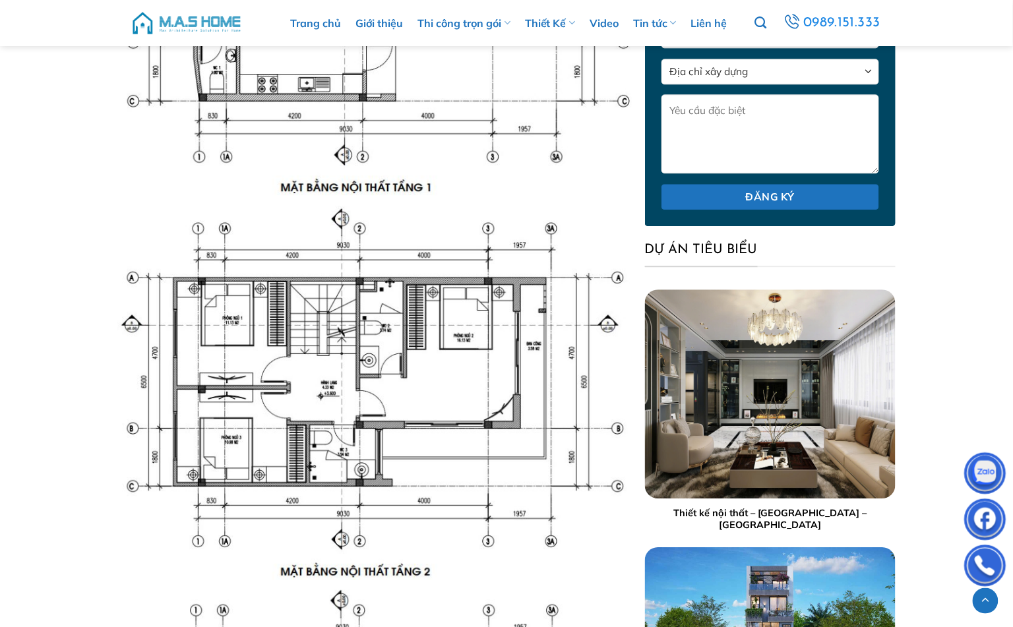
scroll to position [2542, 0]
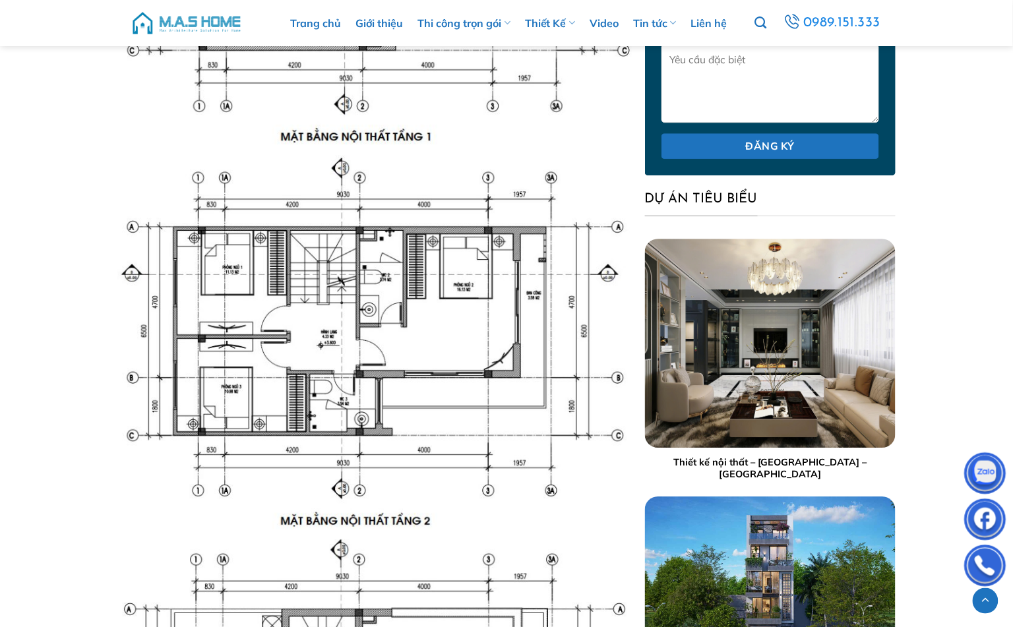
drag, startPoint x: 51, startPoint y: 462, endPoint x: 62, endPoint y: 458, distance: 11.3
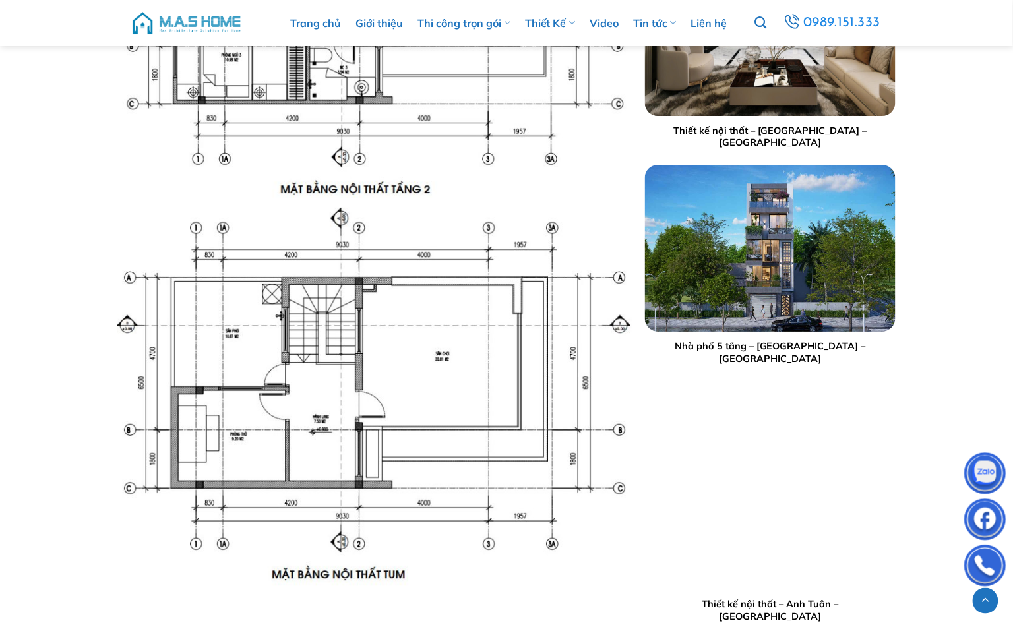
scroll to position [2982, 0]
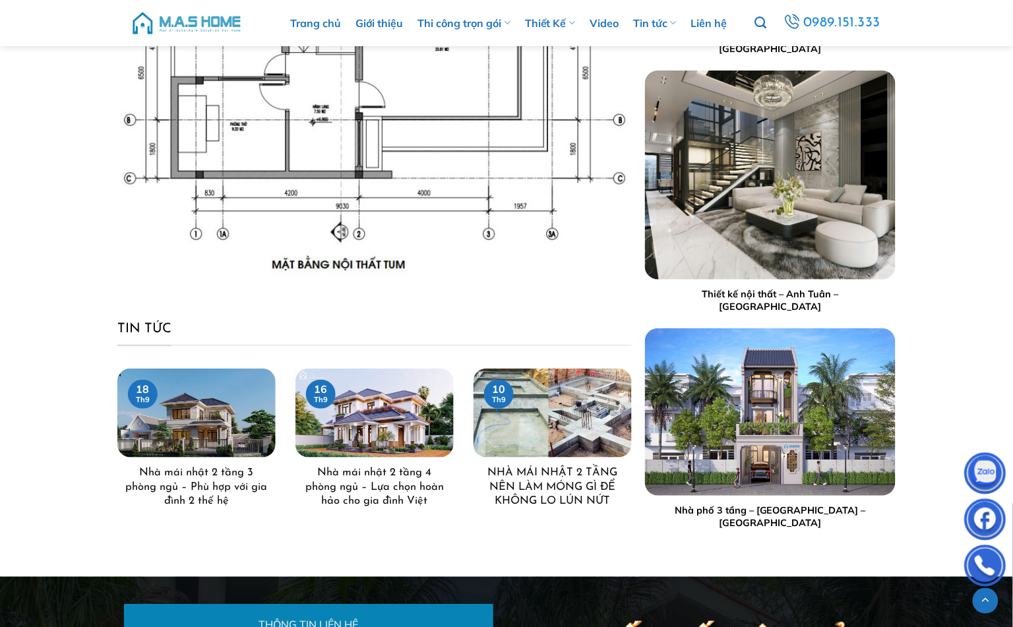
scroll to position [3201, 0]
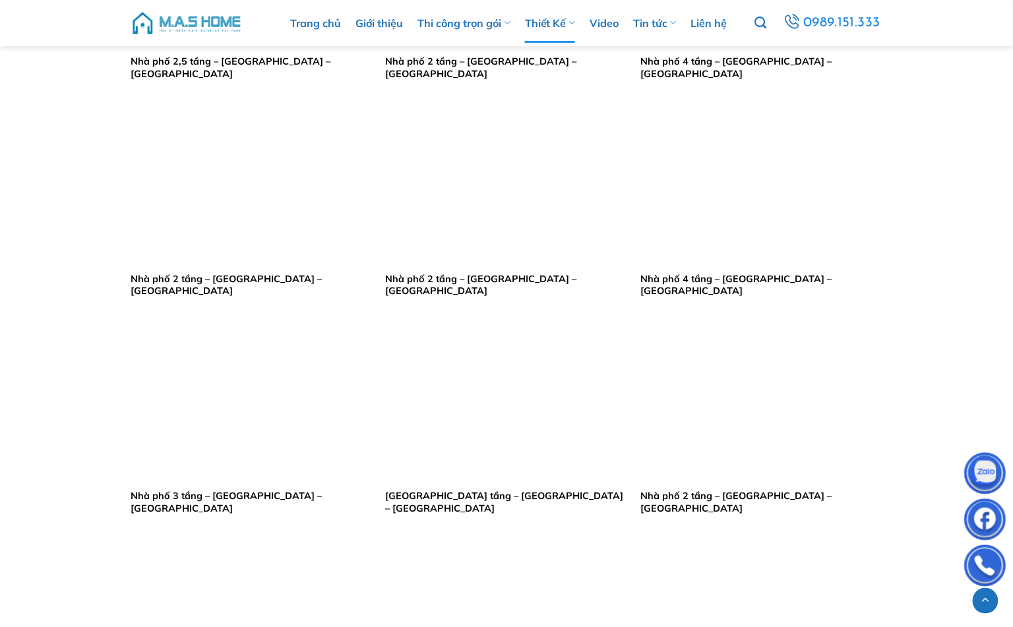
scroll to position [1319, 0]
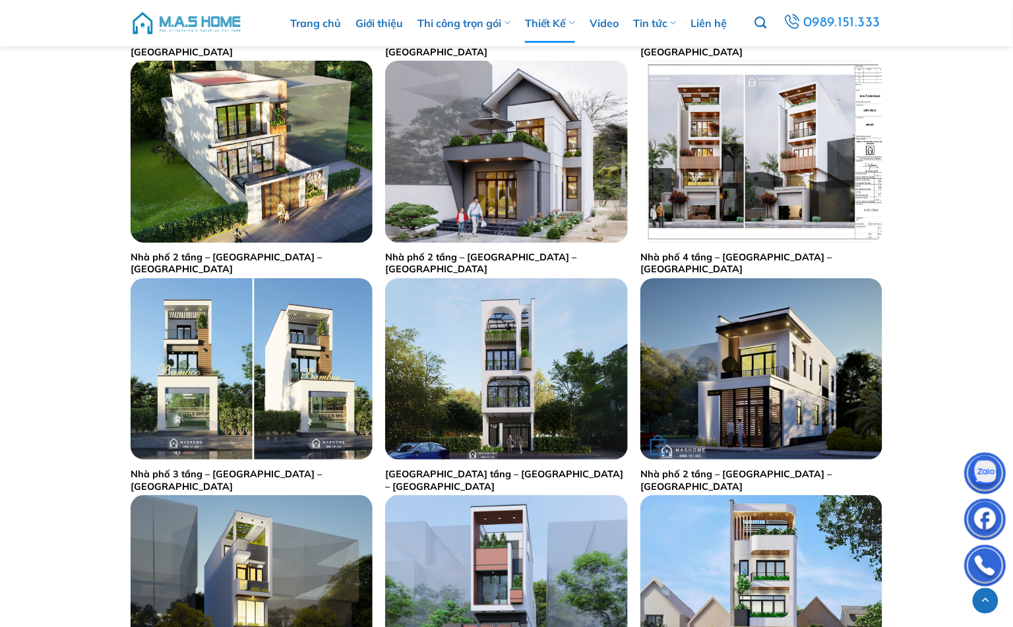
click at [746, 476] on link "Nhà phố 2 tầng – Anh Quang – Hà Nội" at bounding box center [761, 480] width 242 height 24
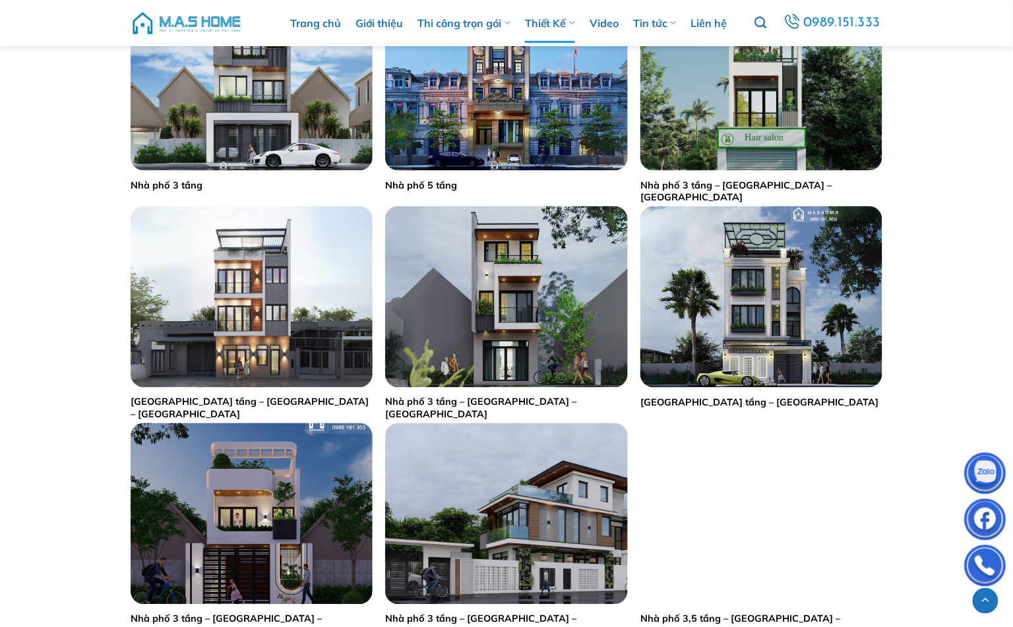
scroll to position [2051, 0]
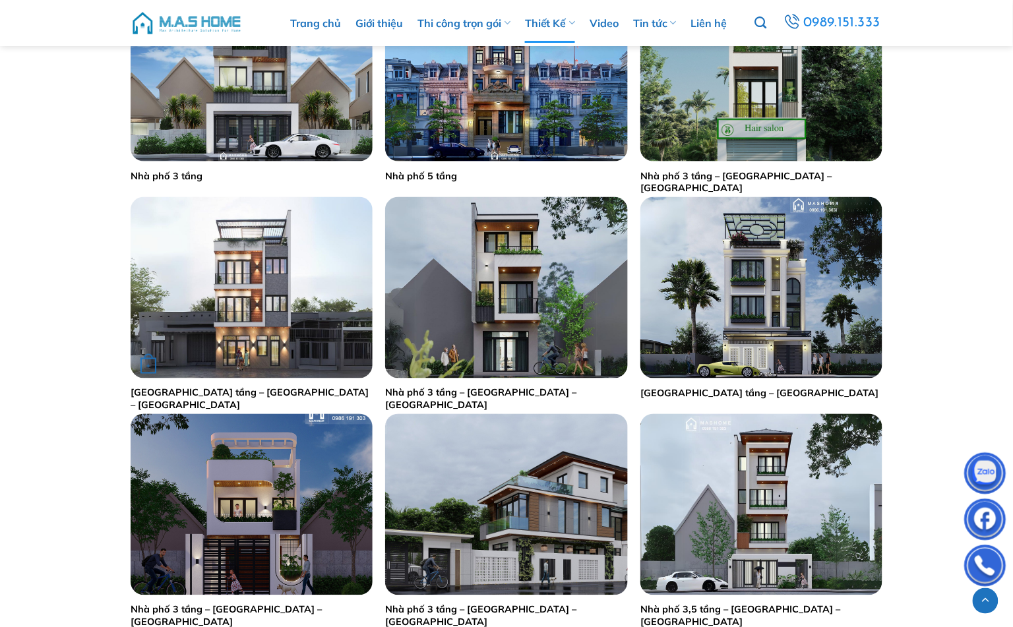
click at [232, 390] on link "Nhà phố 3,5 tầng – Chị Mai – Hà Nội" at bounding box center [252, 399] width 242 height 24
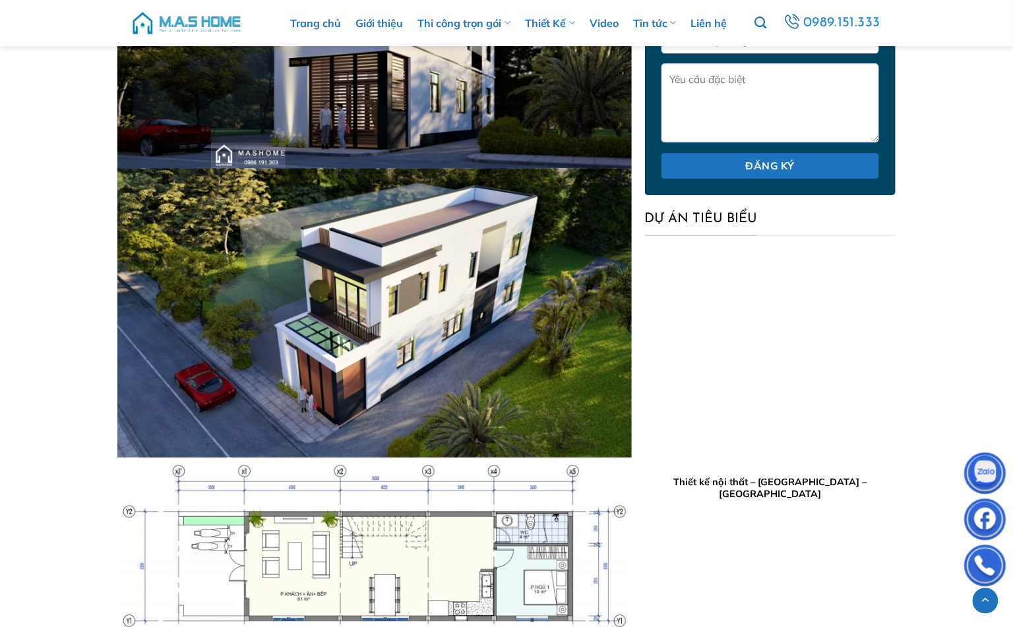
scroll to position [1257, 0]
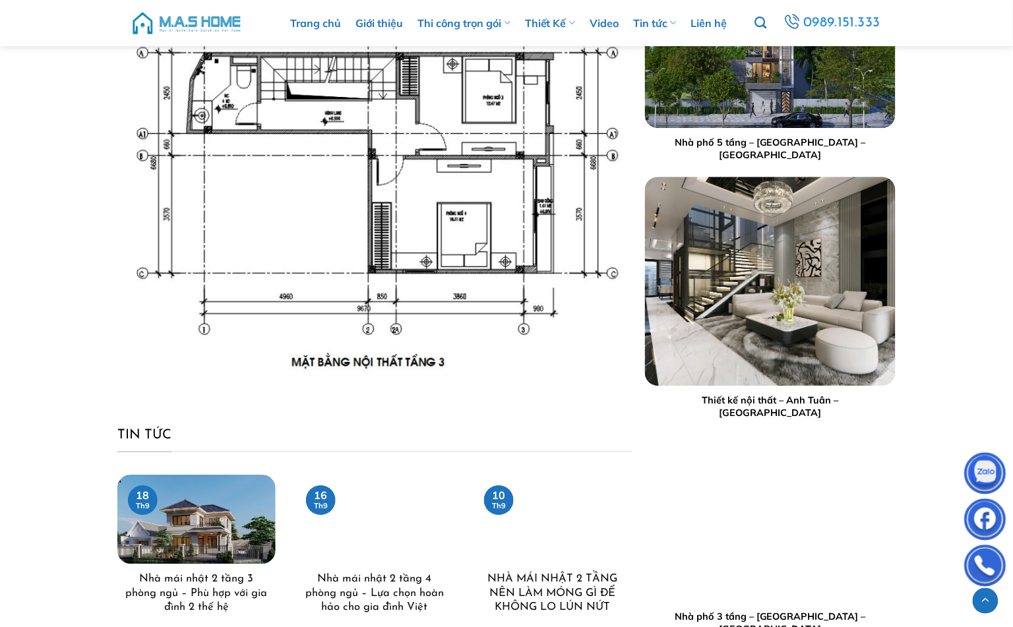
scroll to position [4098, 0]
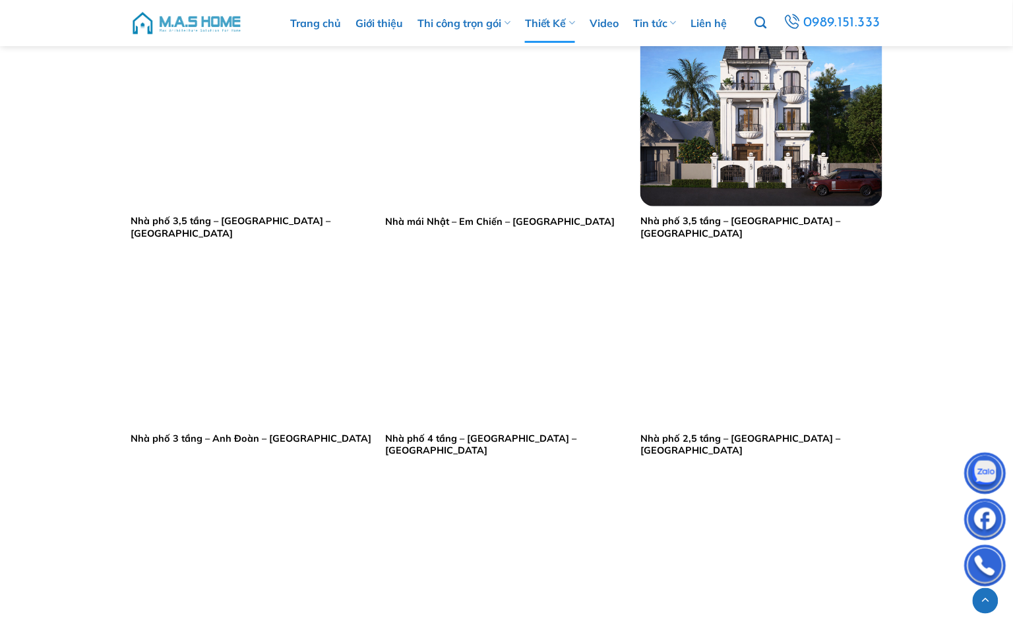
scroll to position [1904, 0]
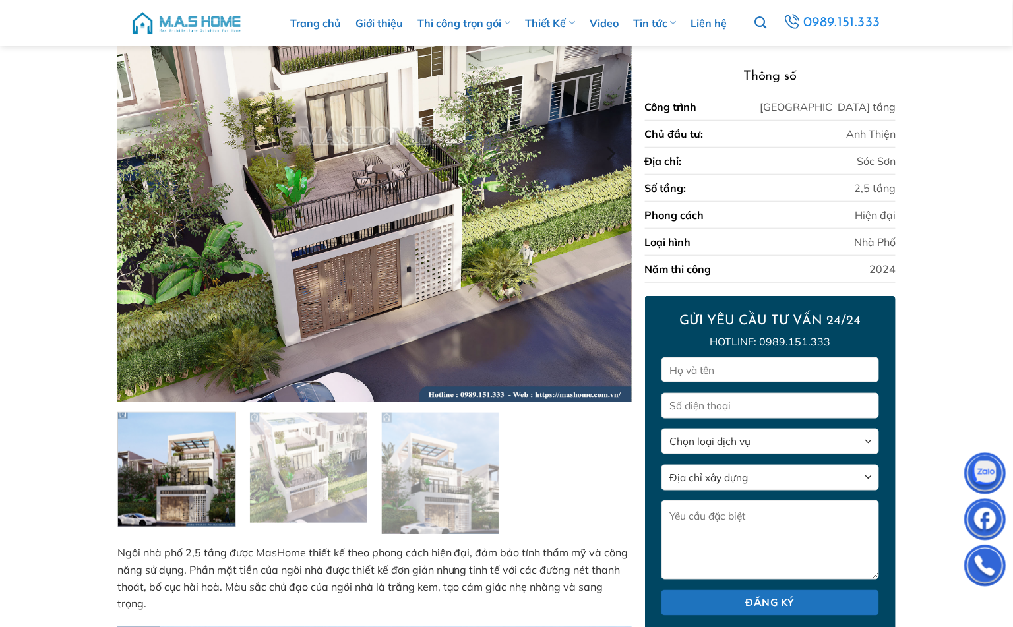
scroll to position [223, 0]
